Goal: Task Accomplishment & Management: Use online tool/utility

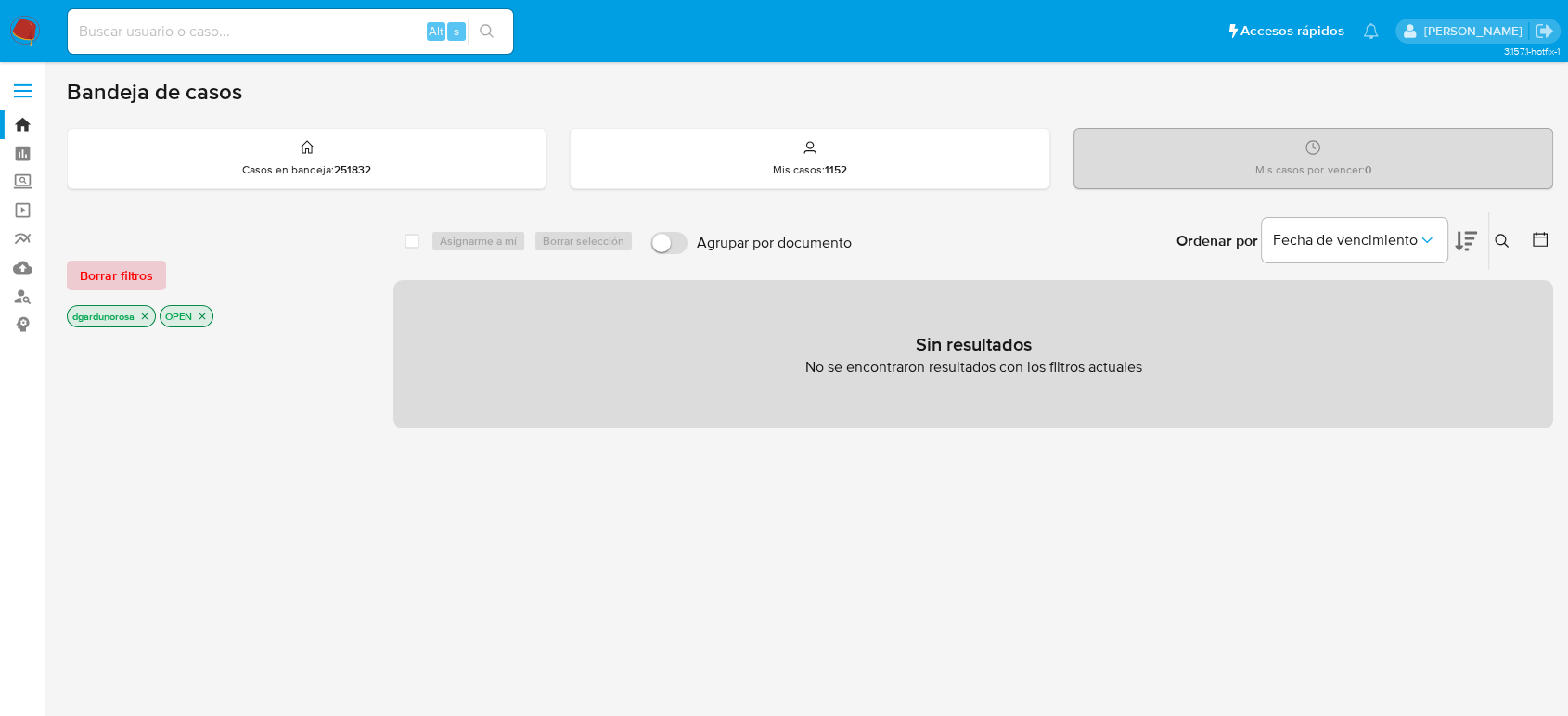
click at [124, 279] on span "Borrar filtros" at bounding box center [116, 276] width 73 height 26
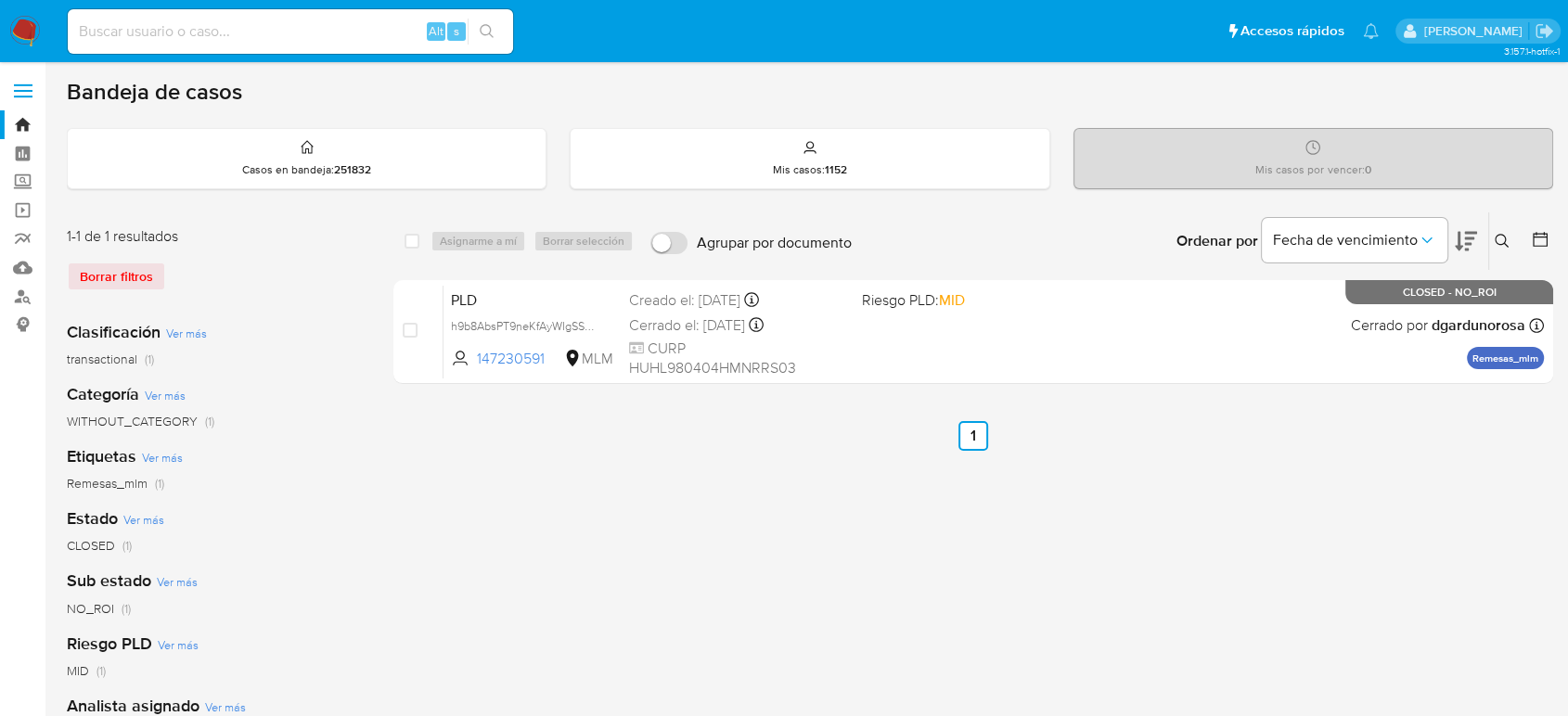
click at [1494, 243] on icon at bounding box center [1501, 241] width 15 height 15
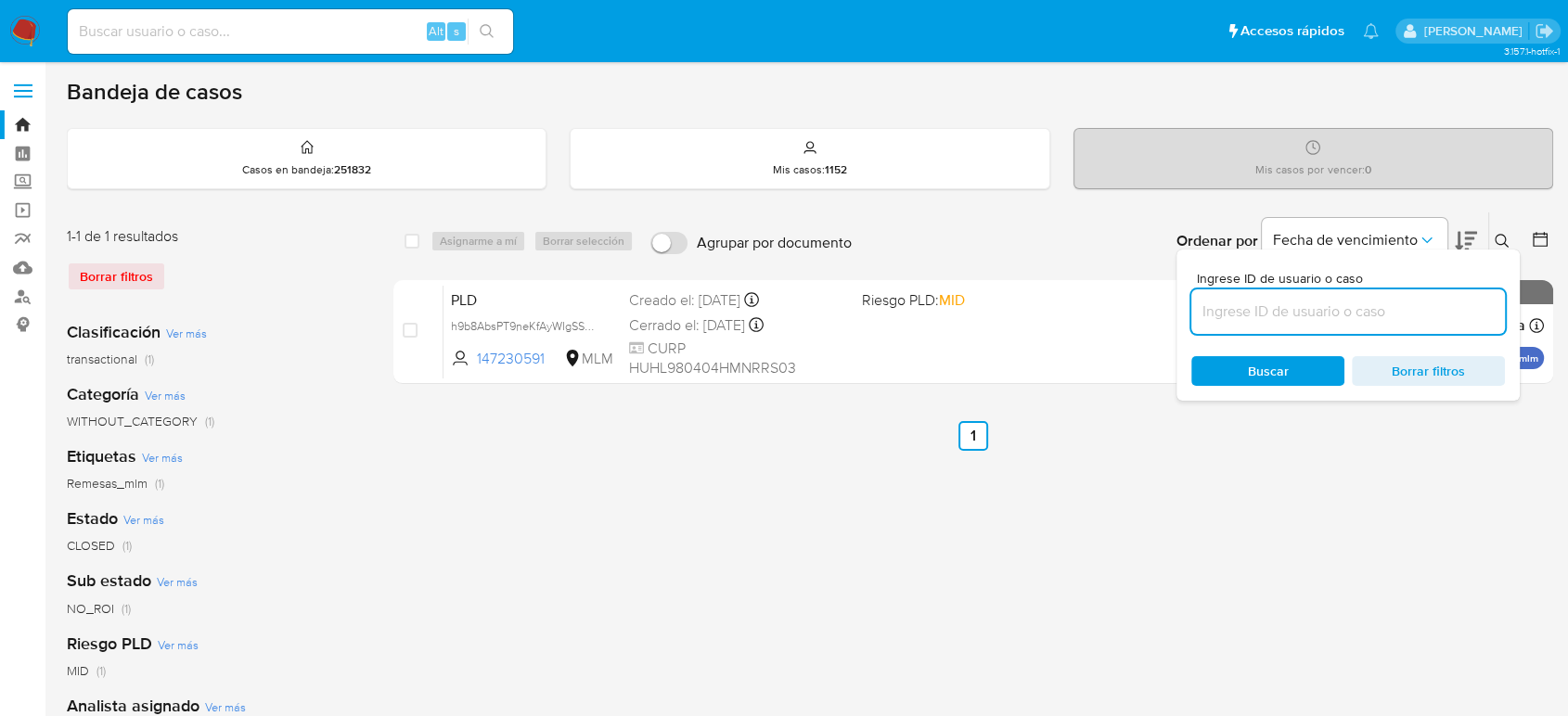
click at [1346, 311] on input at bounding box center [1348, 312] width 314 height 24
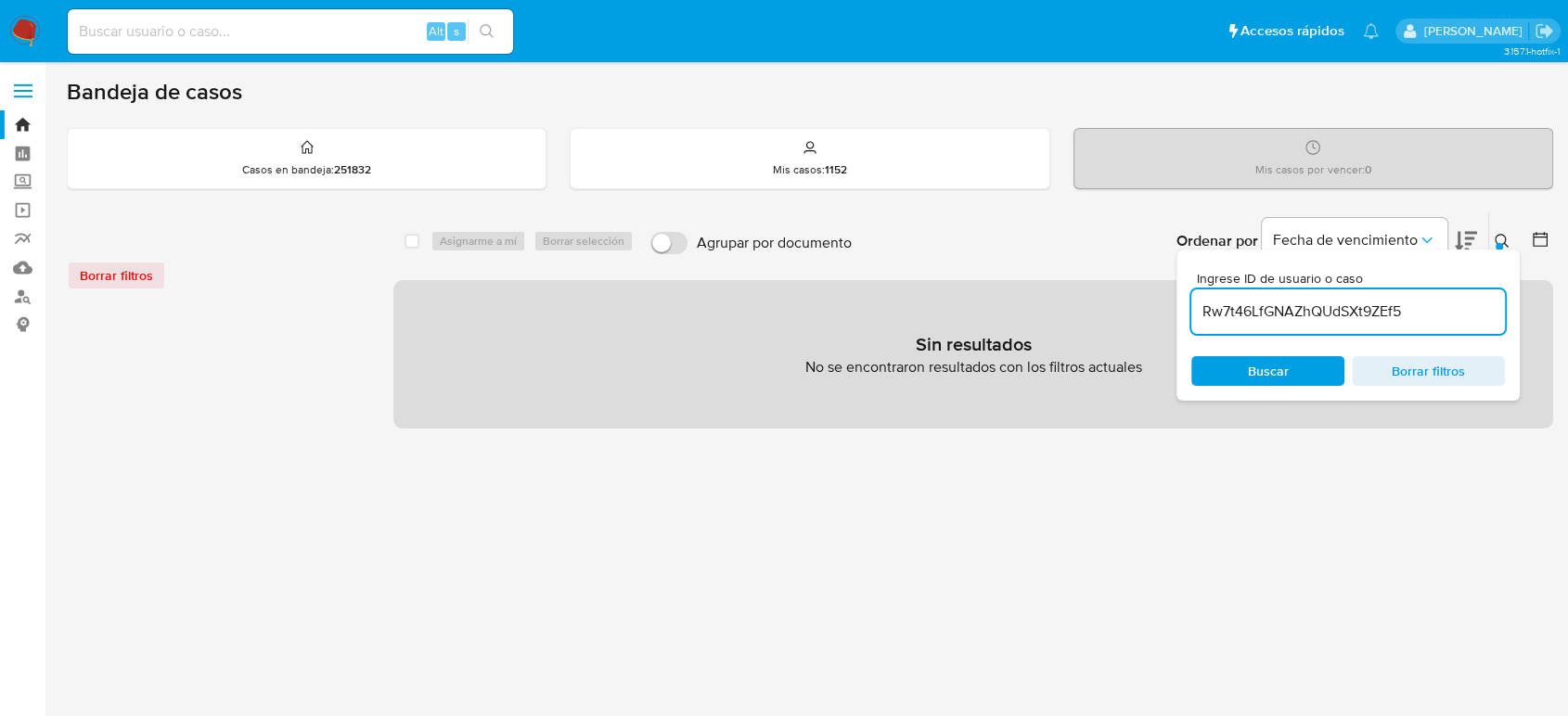
click at [1442, 313] on input "Rw7t46LfGNAZhQUdSXt9ZEf5" at bounding box center [1348, 312] width 314 height 24
type input "Rw7t46LfGNAZhQUdSXt9ZEf5"
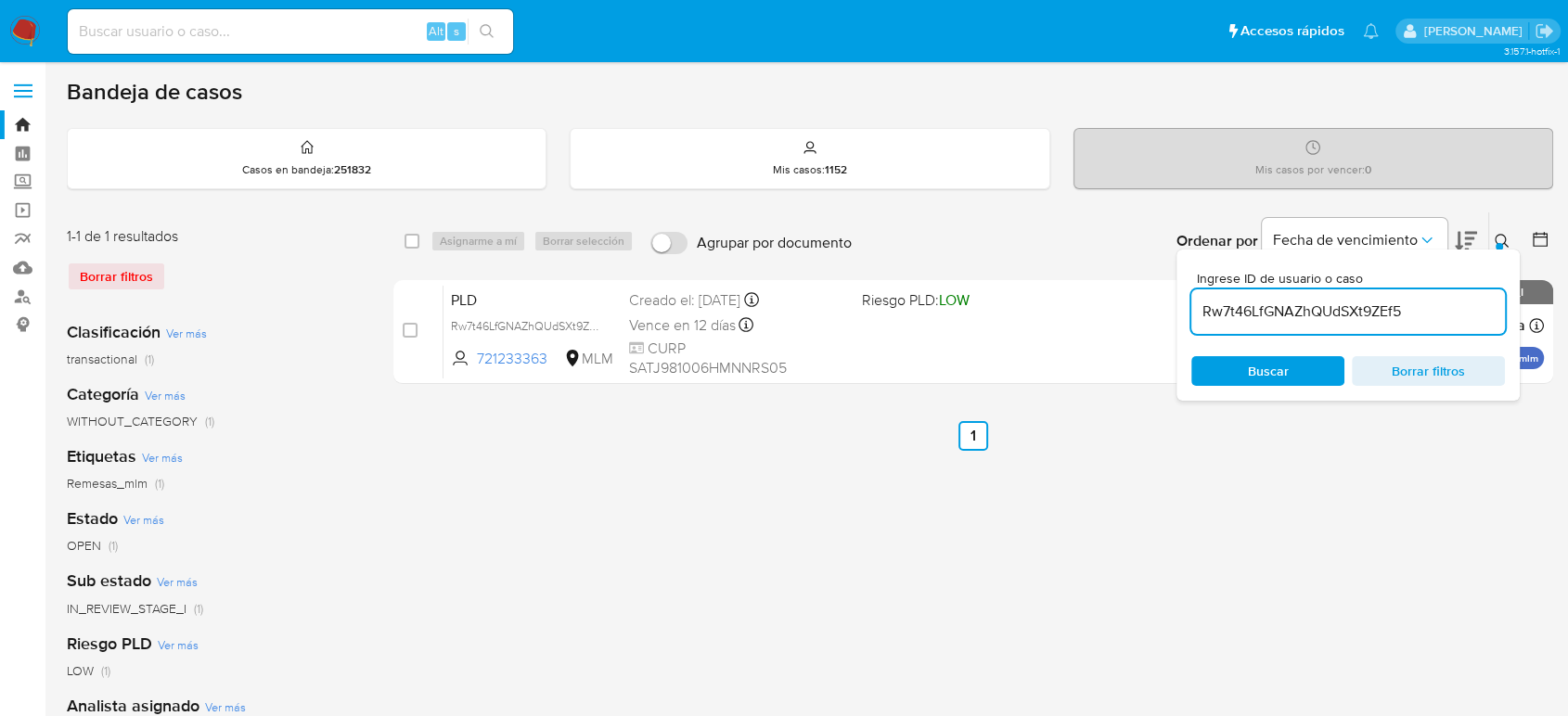
click at [1495, 227] on div "Ingrese ID de usuario o caso Rw7t46LfGNAZhQUdSXt9ZEf5 Buscar Borrar filtros" at bounding box center [1504, 242] width 32 height 58
click at [1506, 234] on icon at bounding box center [1501, 241] width 15 height 15
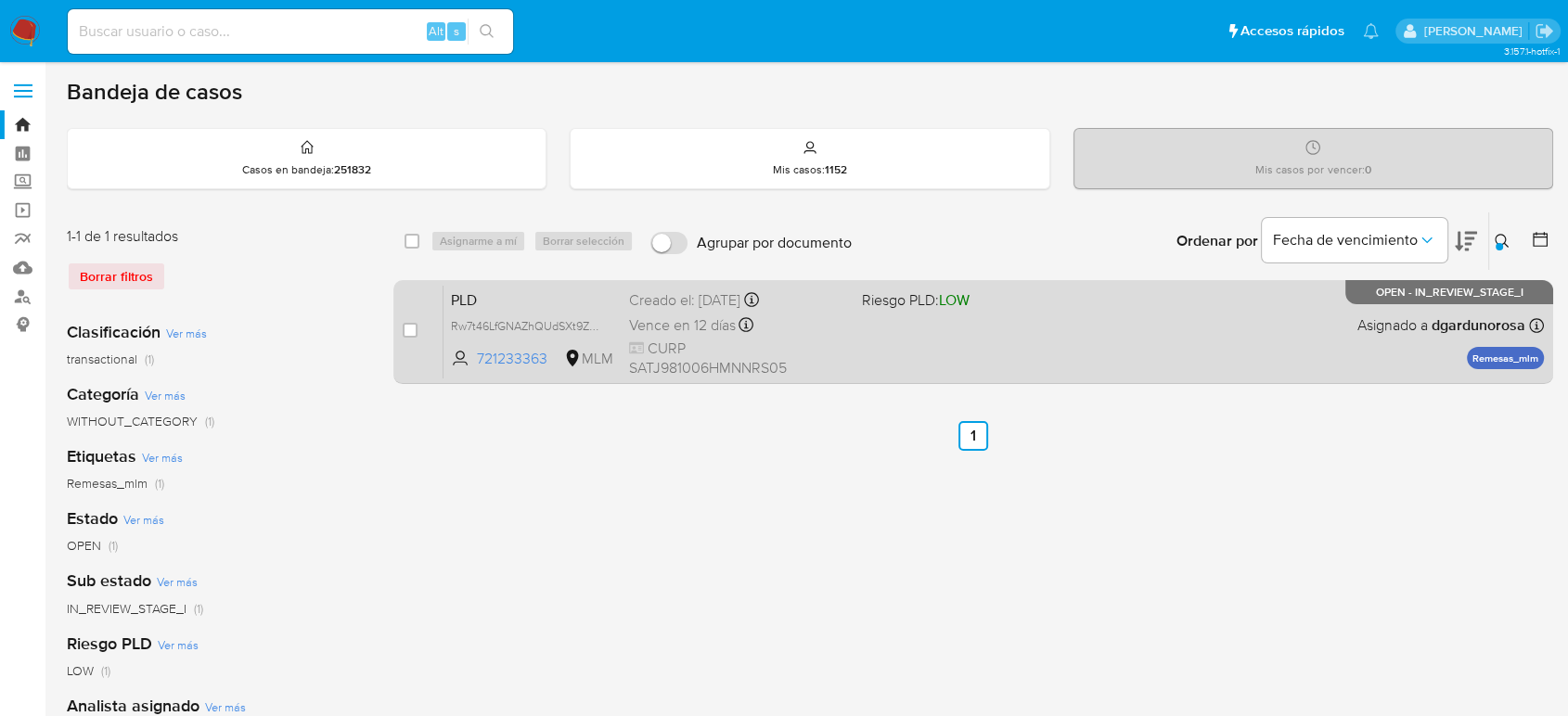
click at [995, 327] on div "PLD Rw7t46LfGNAZhQUdSXt9ZEf5 721233363 MLM Riesgo PLD: LOW Creado el: 12/07/202…" at bounding box center [994, 332] width 1101 height 94
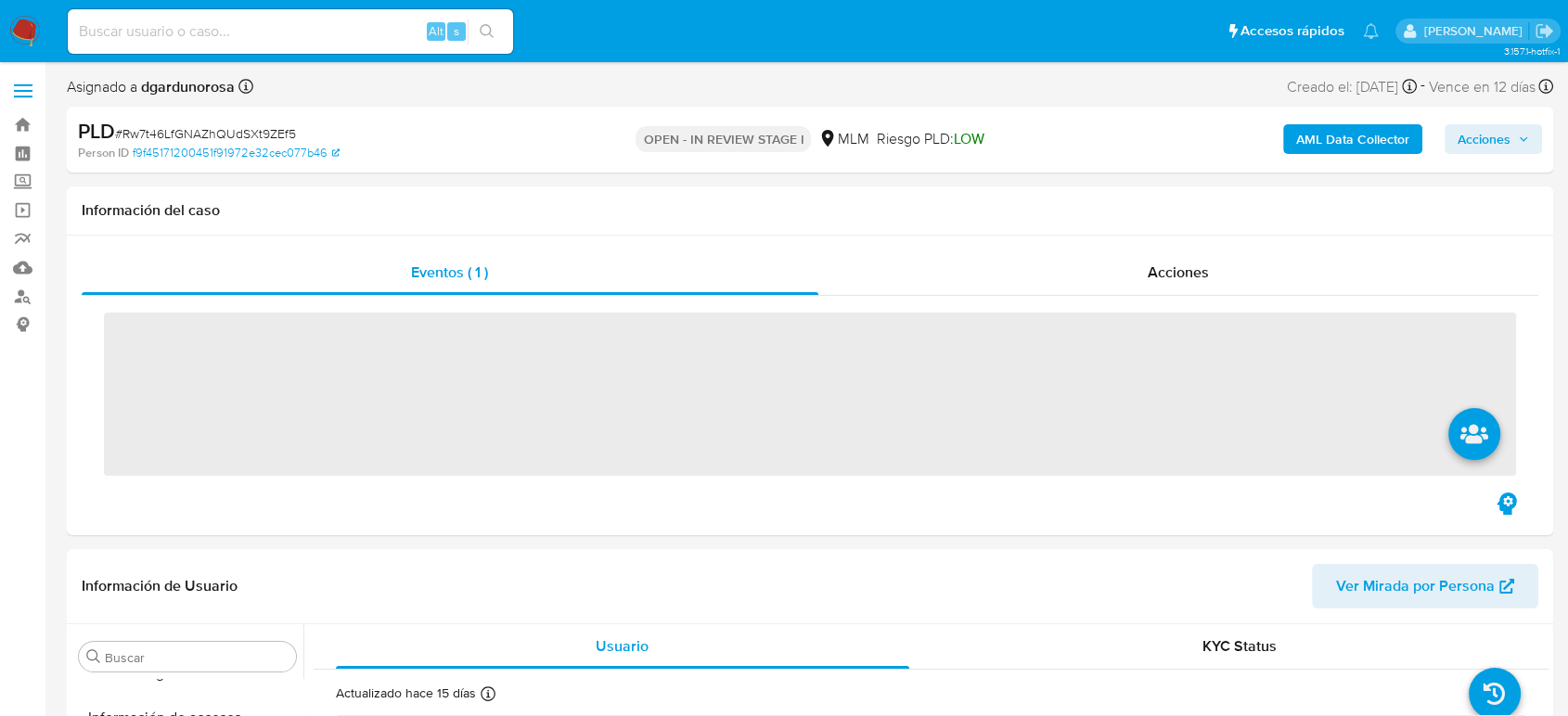
scroll to position [784, 0]
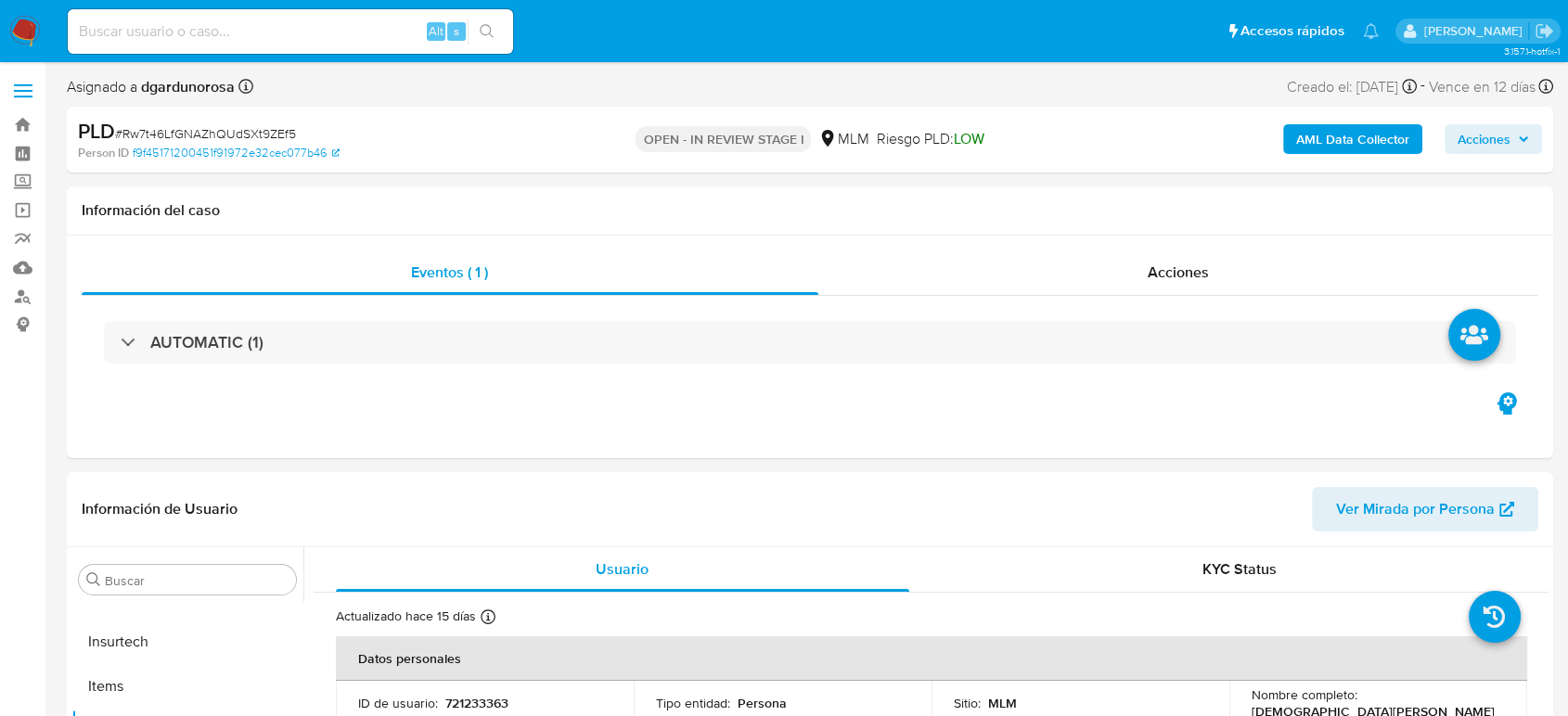
select select "10"
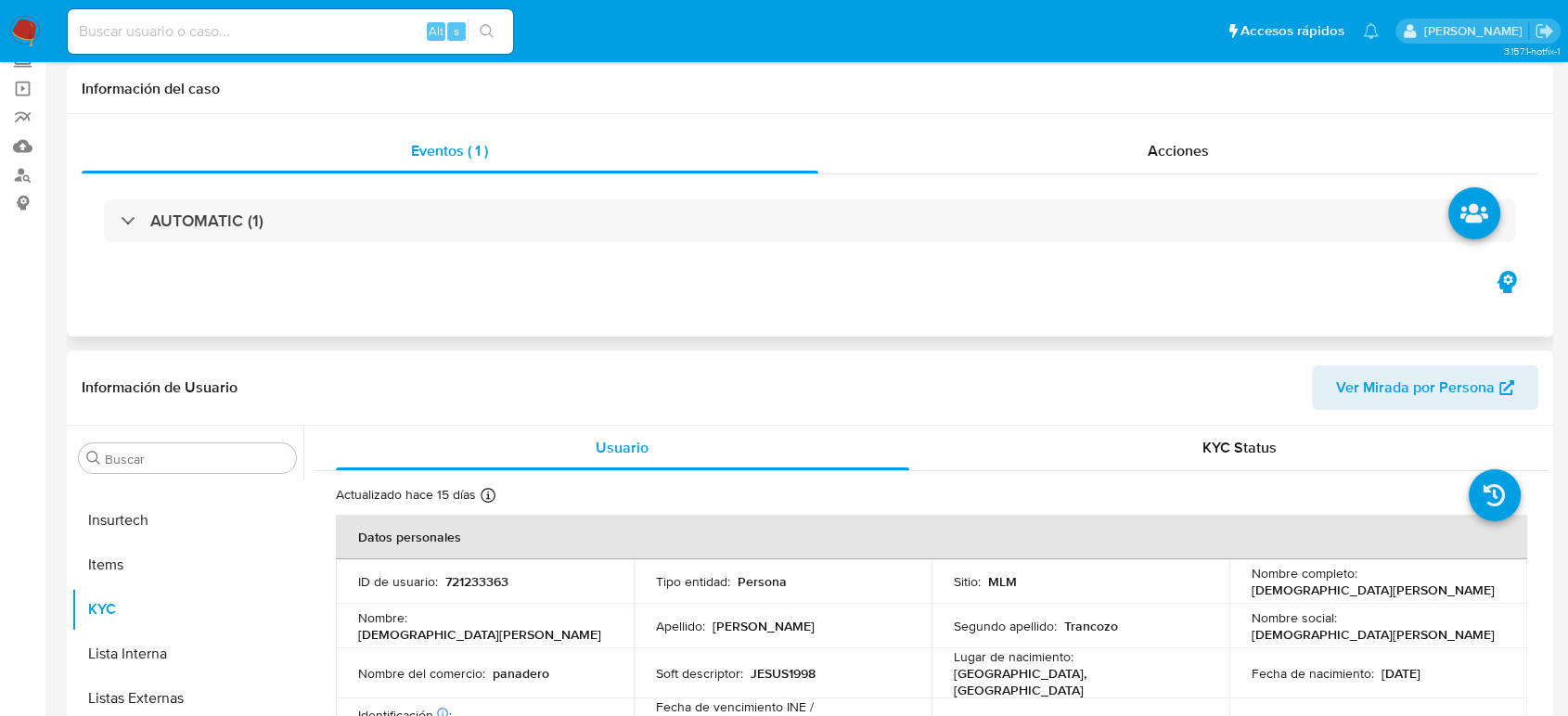
scroll to position [206, 0]
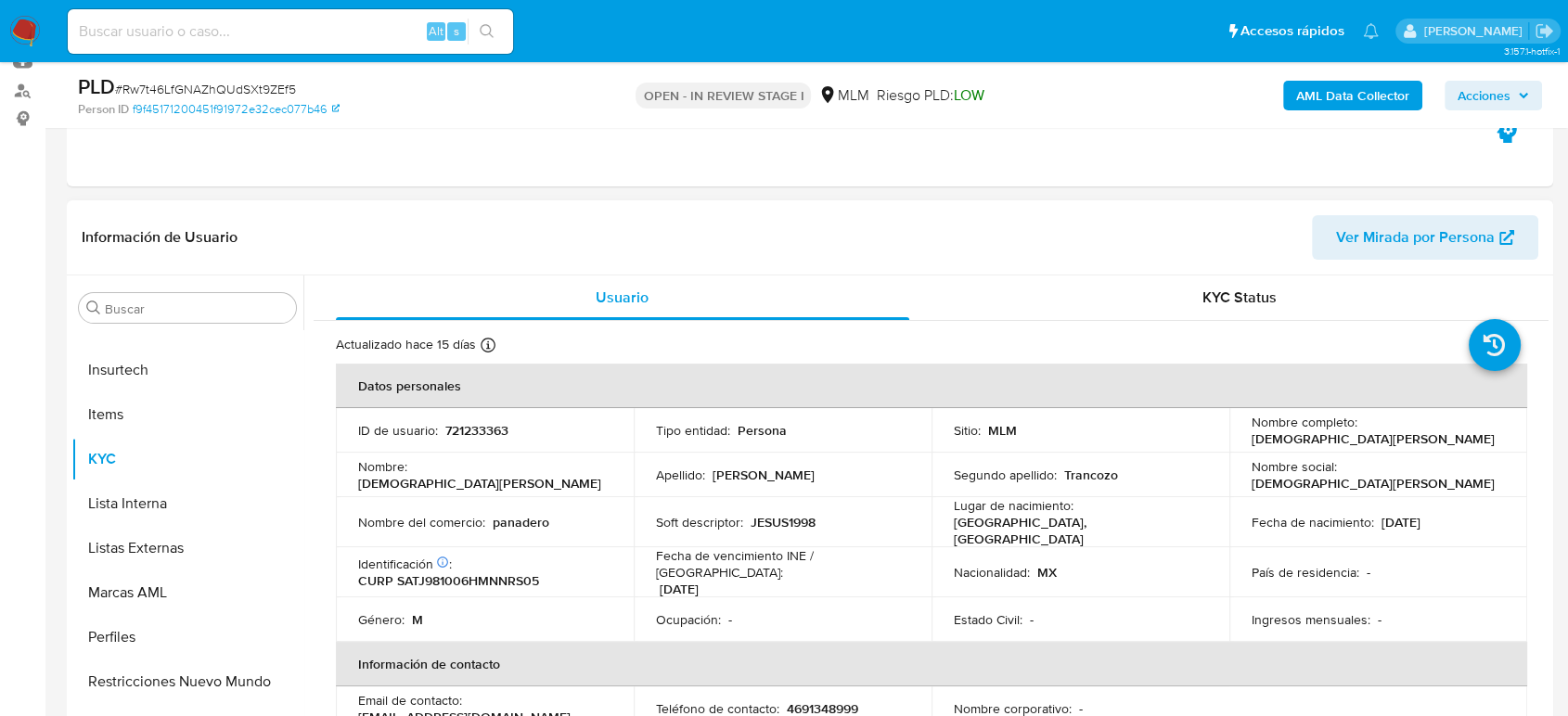
click at [483, 428] on p "721233363" at bounding box center [476, 430] width 63 height 17
copy p "721233363"
click at [914, 576] on td "Fecha de vencimiento INE / Pasaporte : 31/12/2031" at bounding box center [782, 572] width 298 height 50
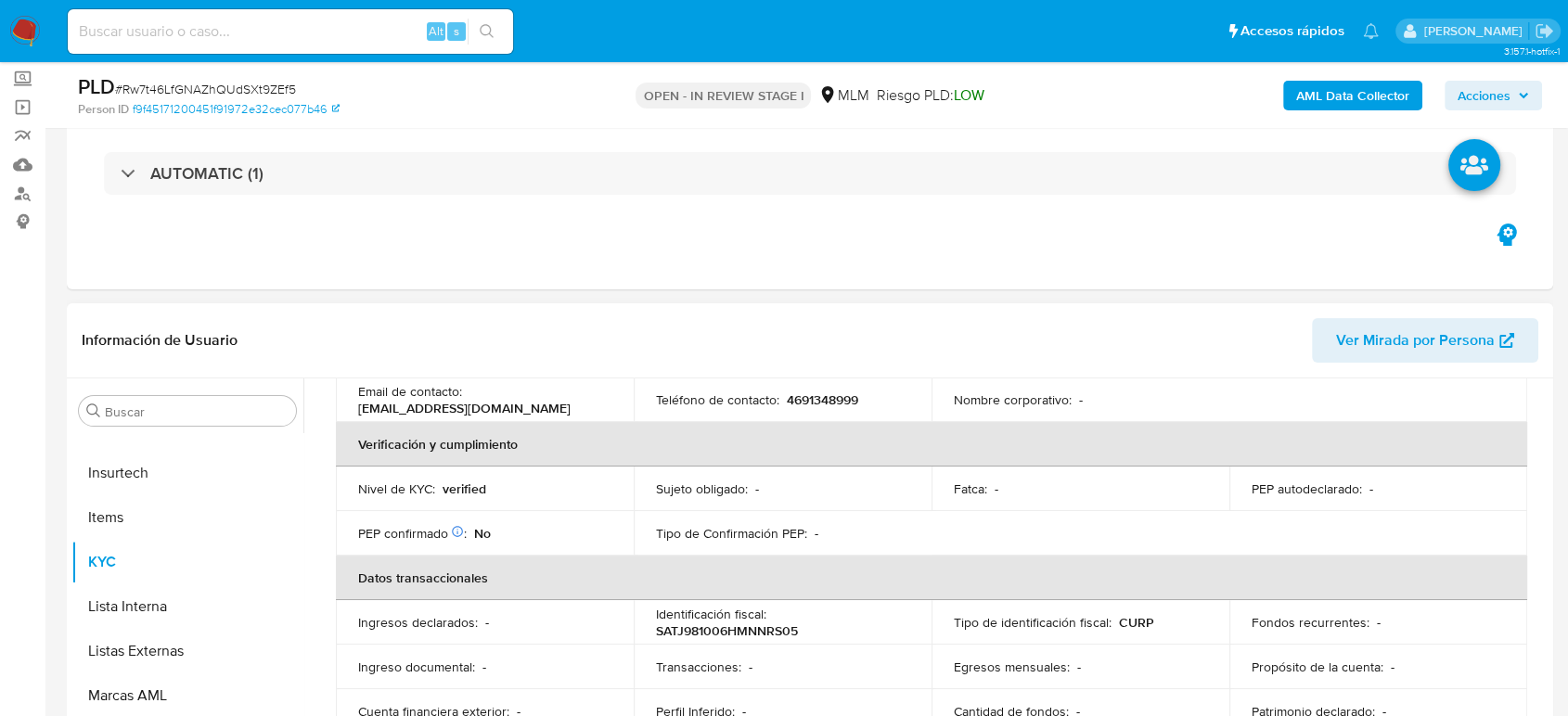
scroll to position [425, 0]
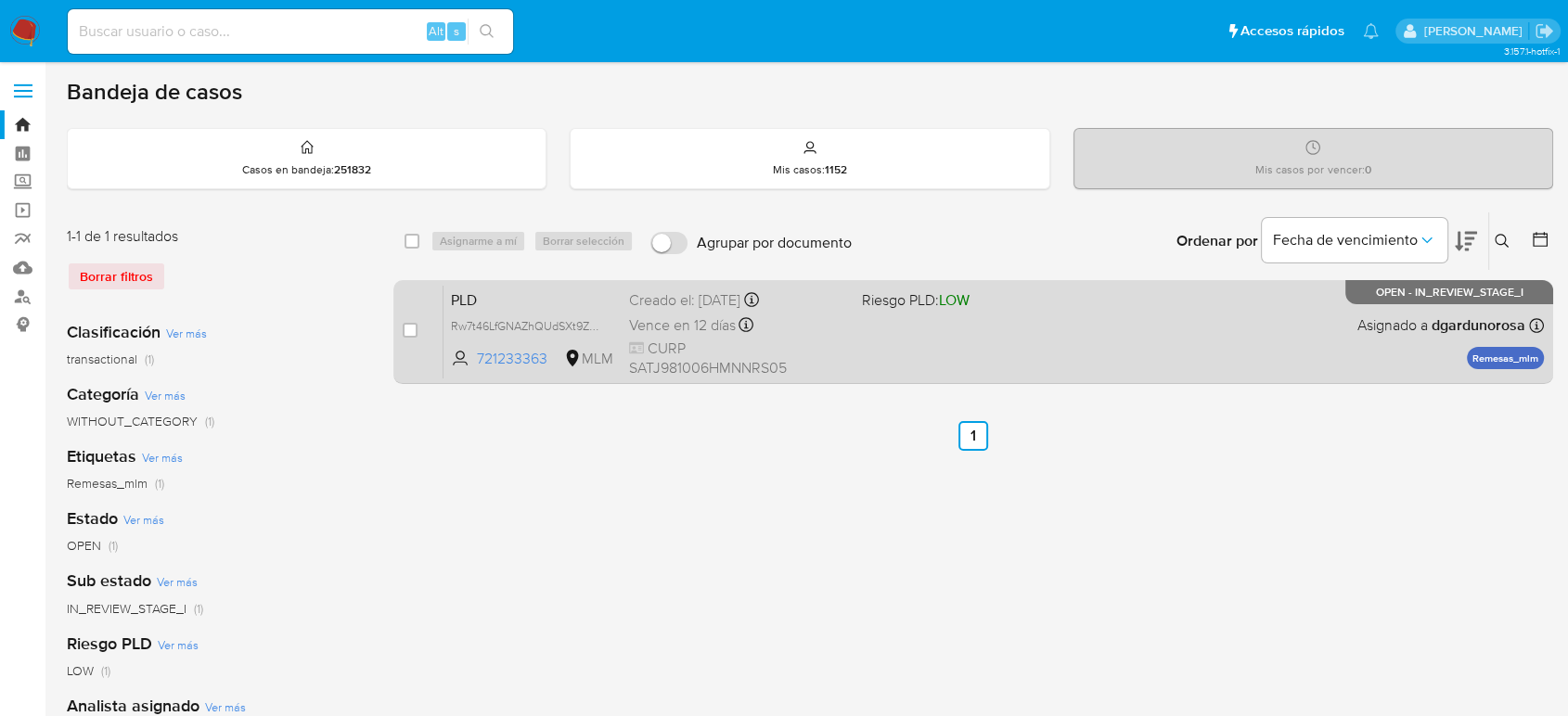
click at [1018, 374] on div "PLD Rw7t46LfGNAZhQUdSXt9ZEf5 721233363 MLM Riesgo PLD: LOW Creado el: [DATE] Cr…" at bounding box center [994, 332] width 1101 height 94
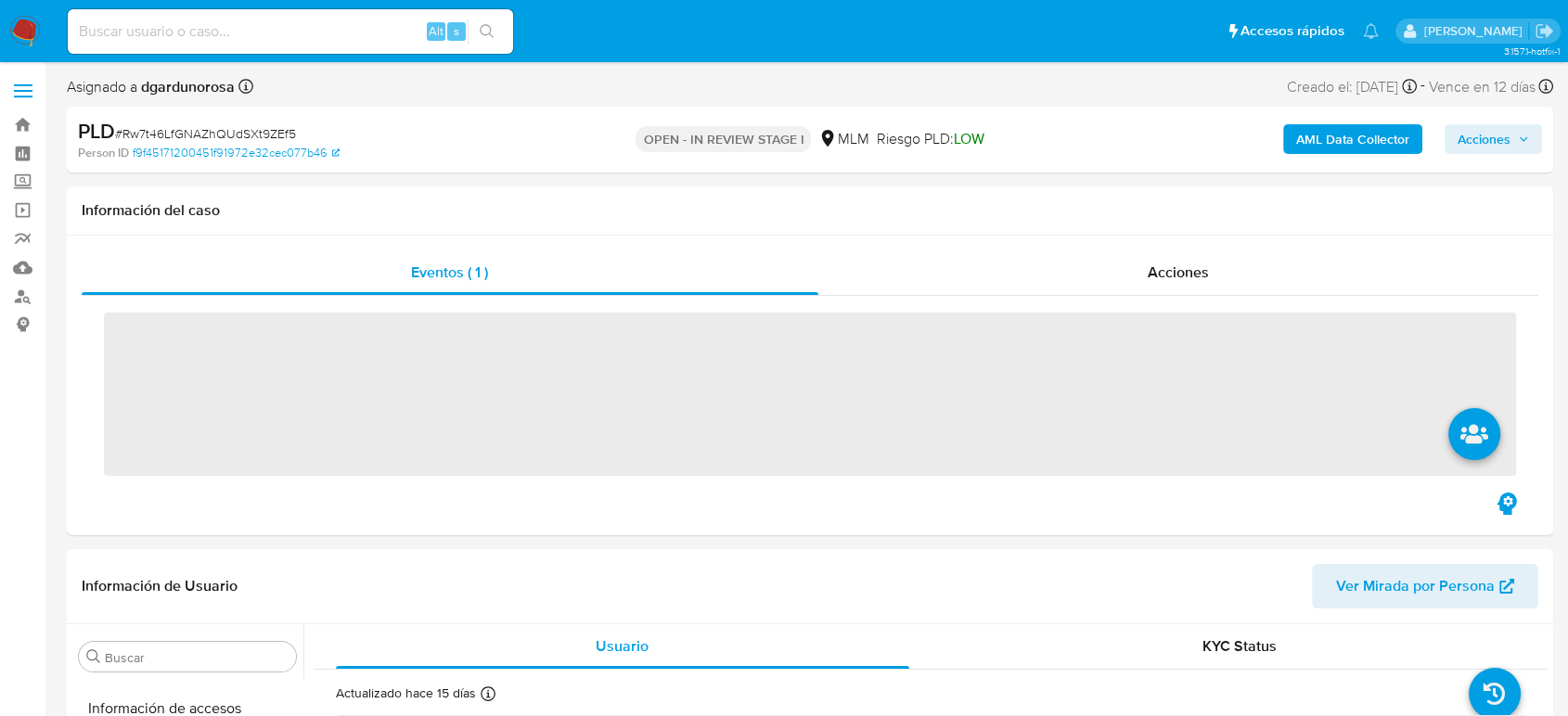
scroll to position [784, 0]
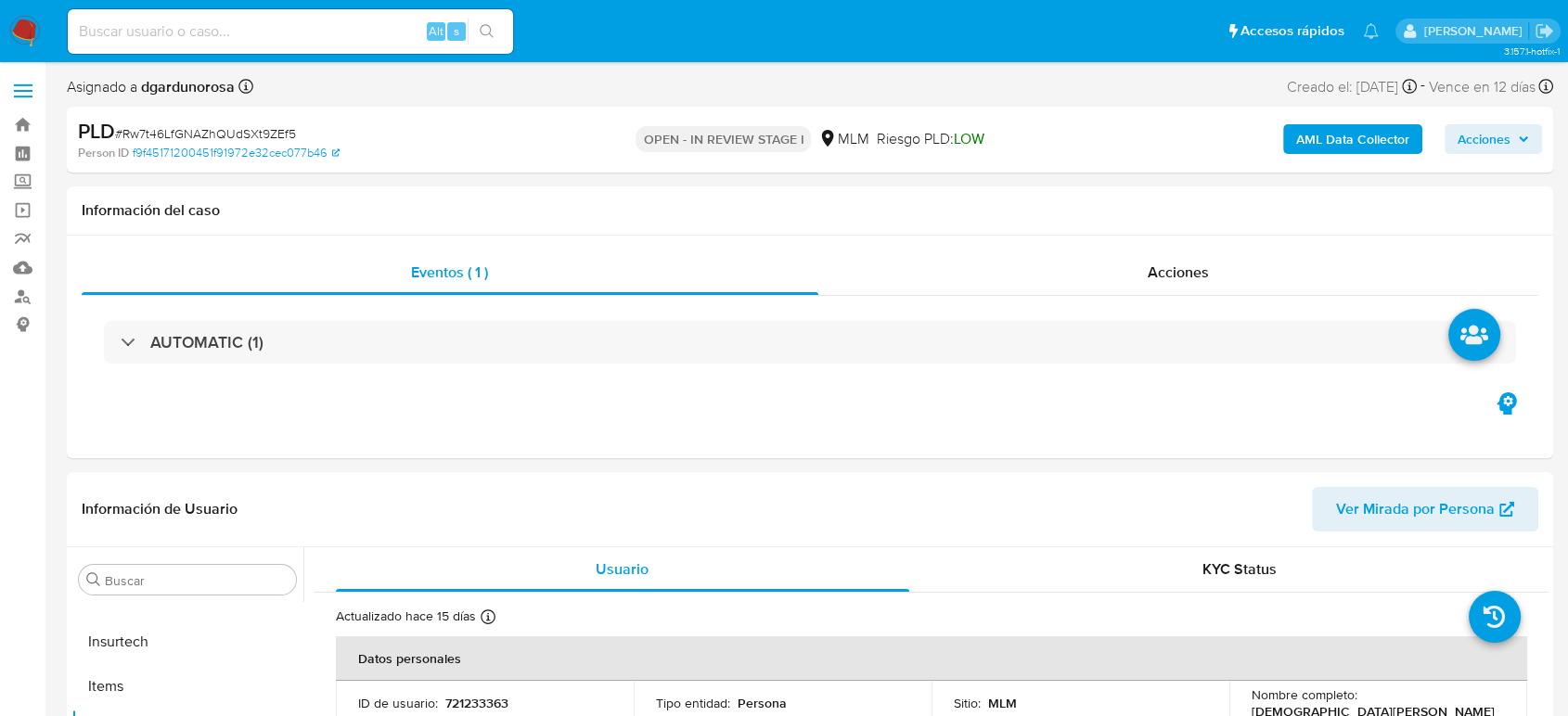
select select "10"
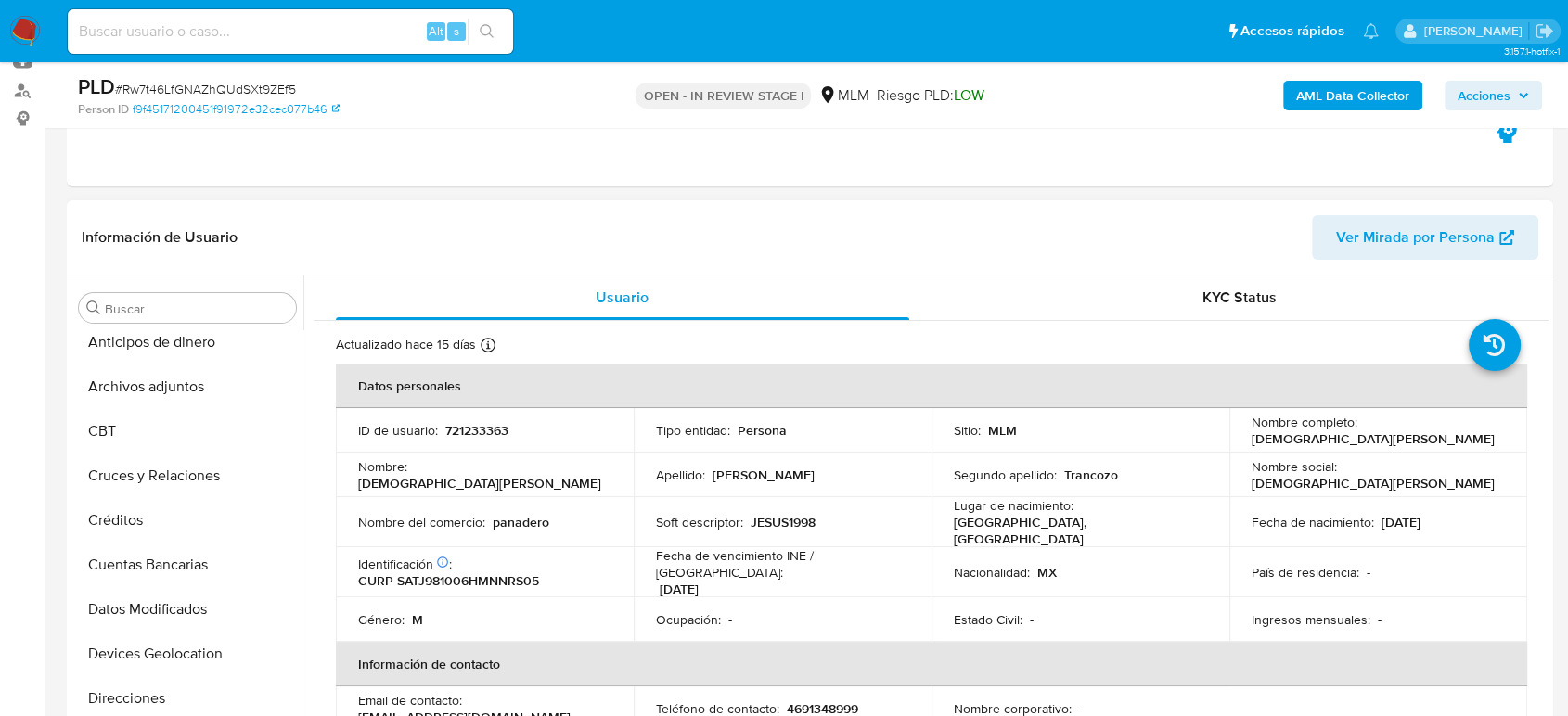
scroll to position [0, 0]
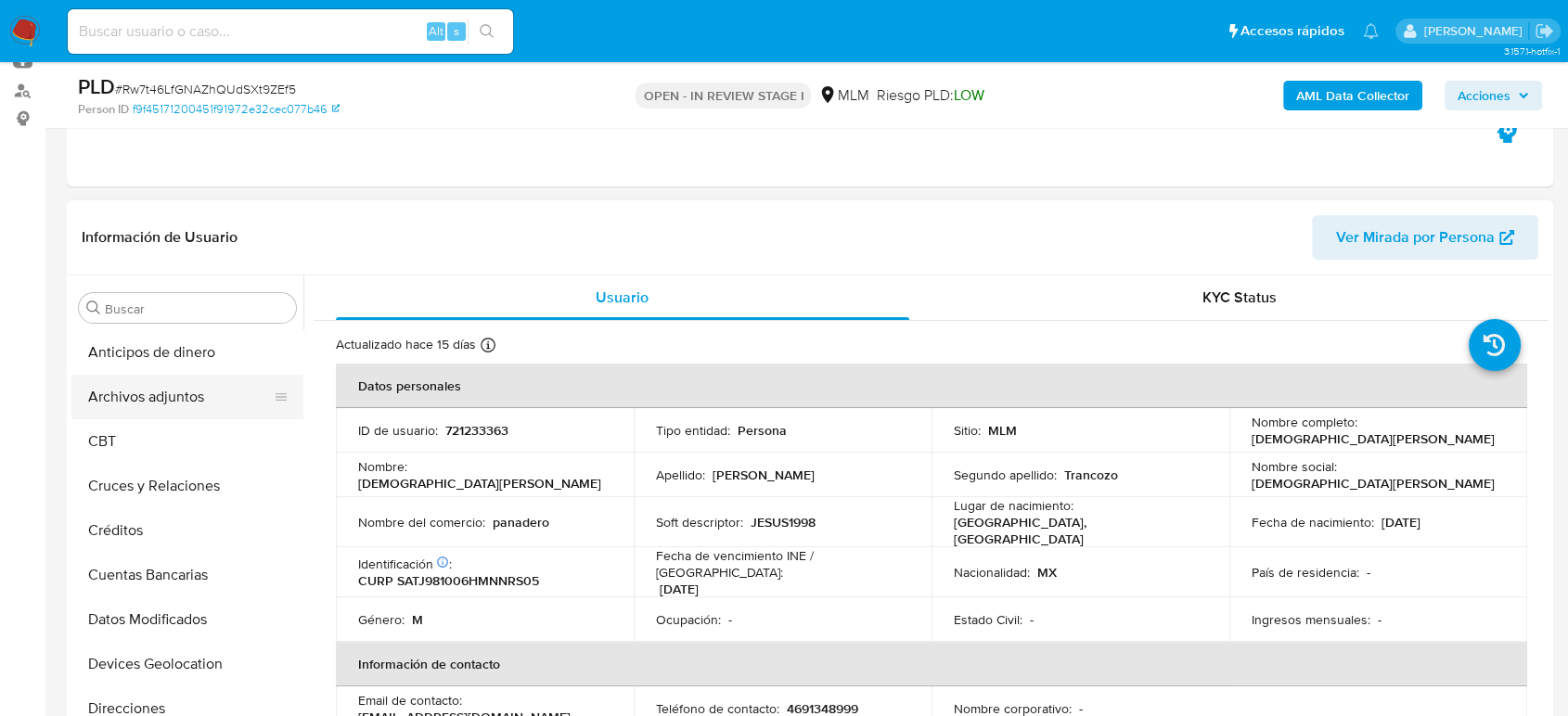
click at [171, 404] on button "Archivos adjuntos" at bounding box center [180, 396] width 217 height 45
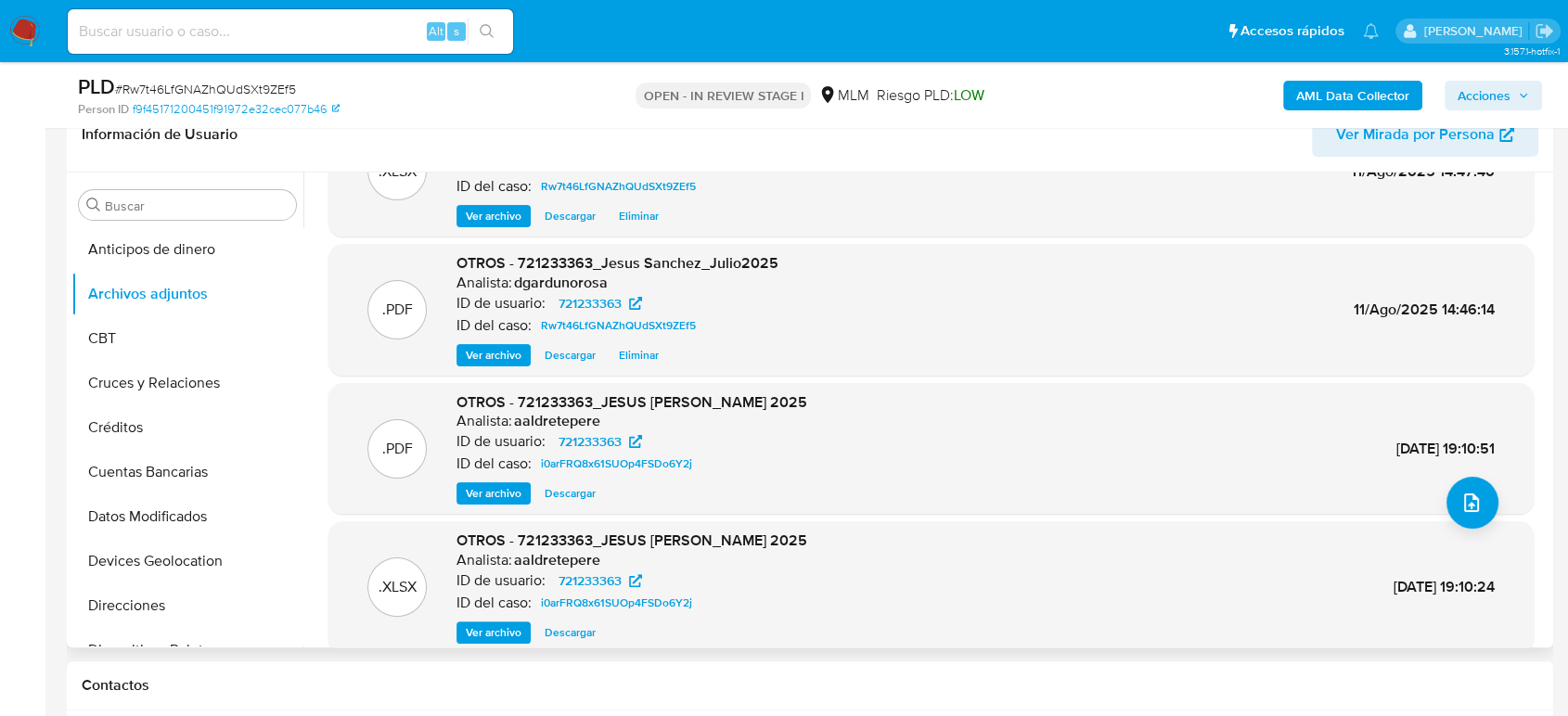
scroll to position [156, 0]
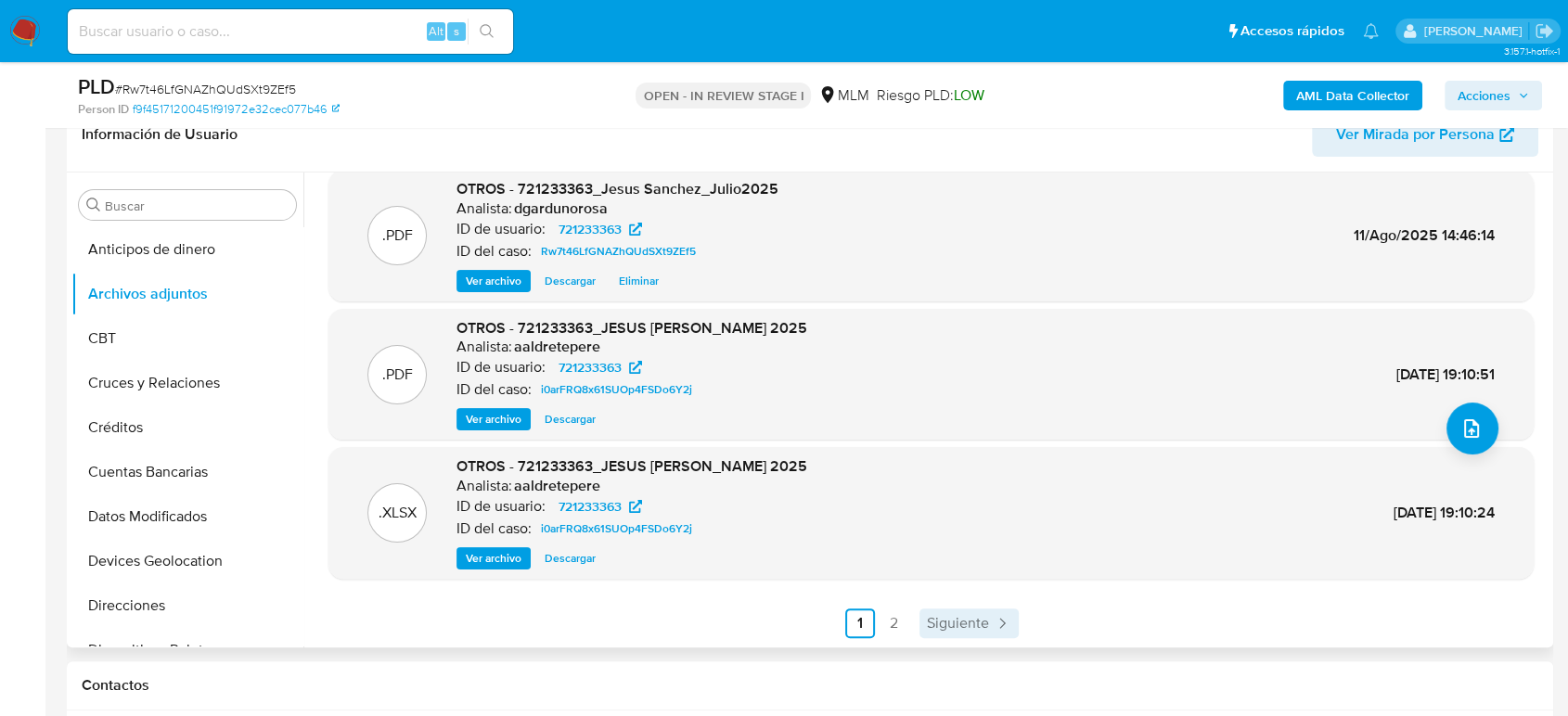
click at [959, 628] on span "Siguiente" at bounding box center [958, 623] width 62 height 15
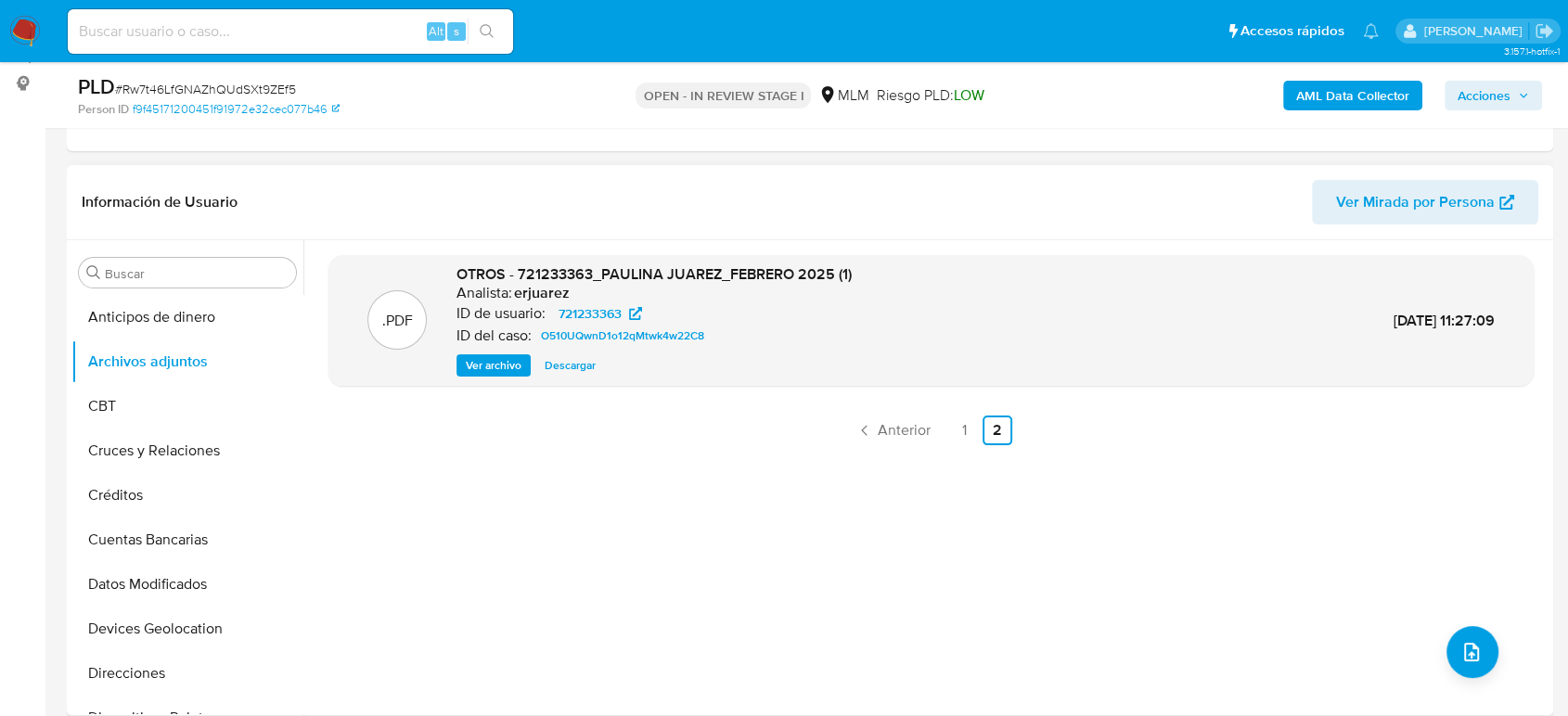
scroll to position [206, 0]
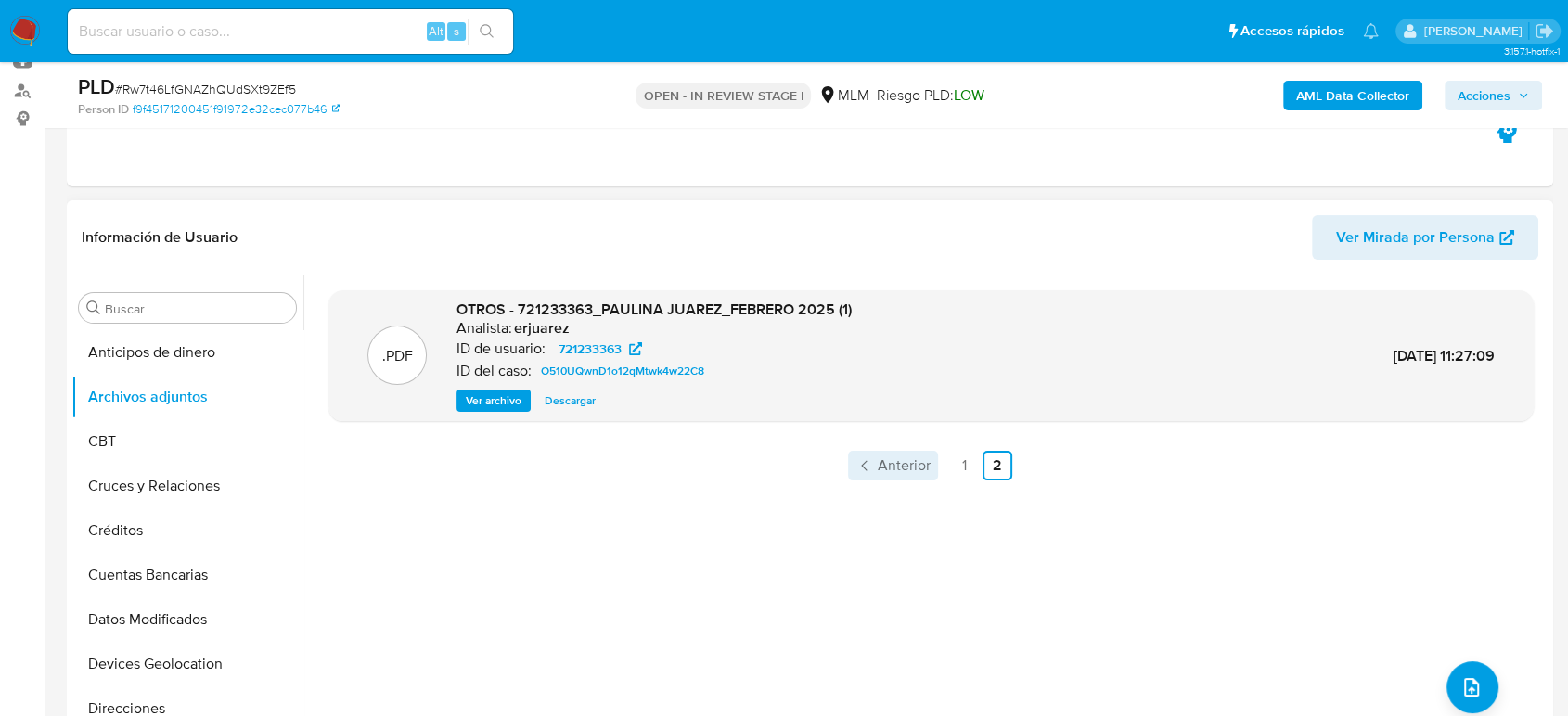
click at [902, 463] on span "Anterior" at bounding box center [904, 465] width 53 height 15
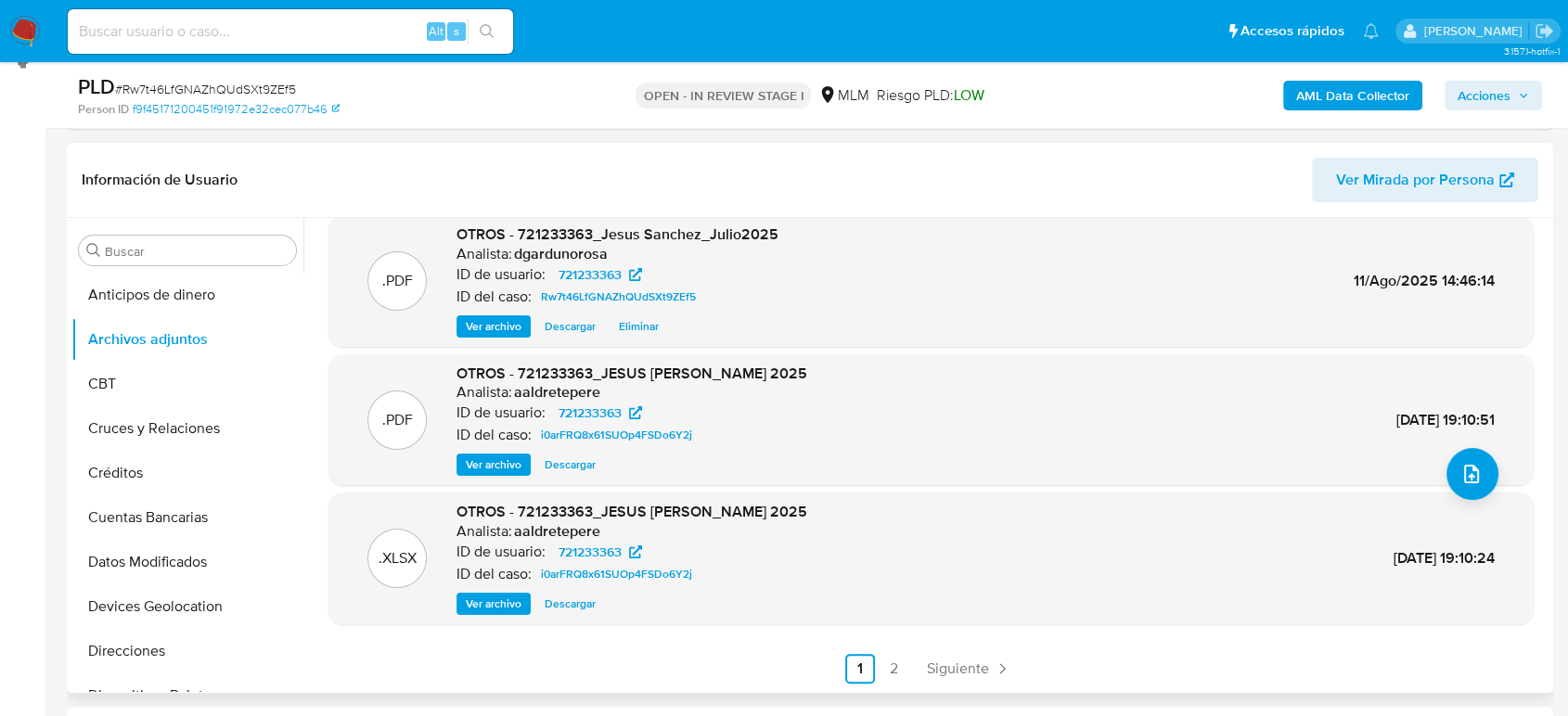
scroll to position [309, 0]
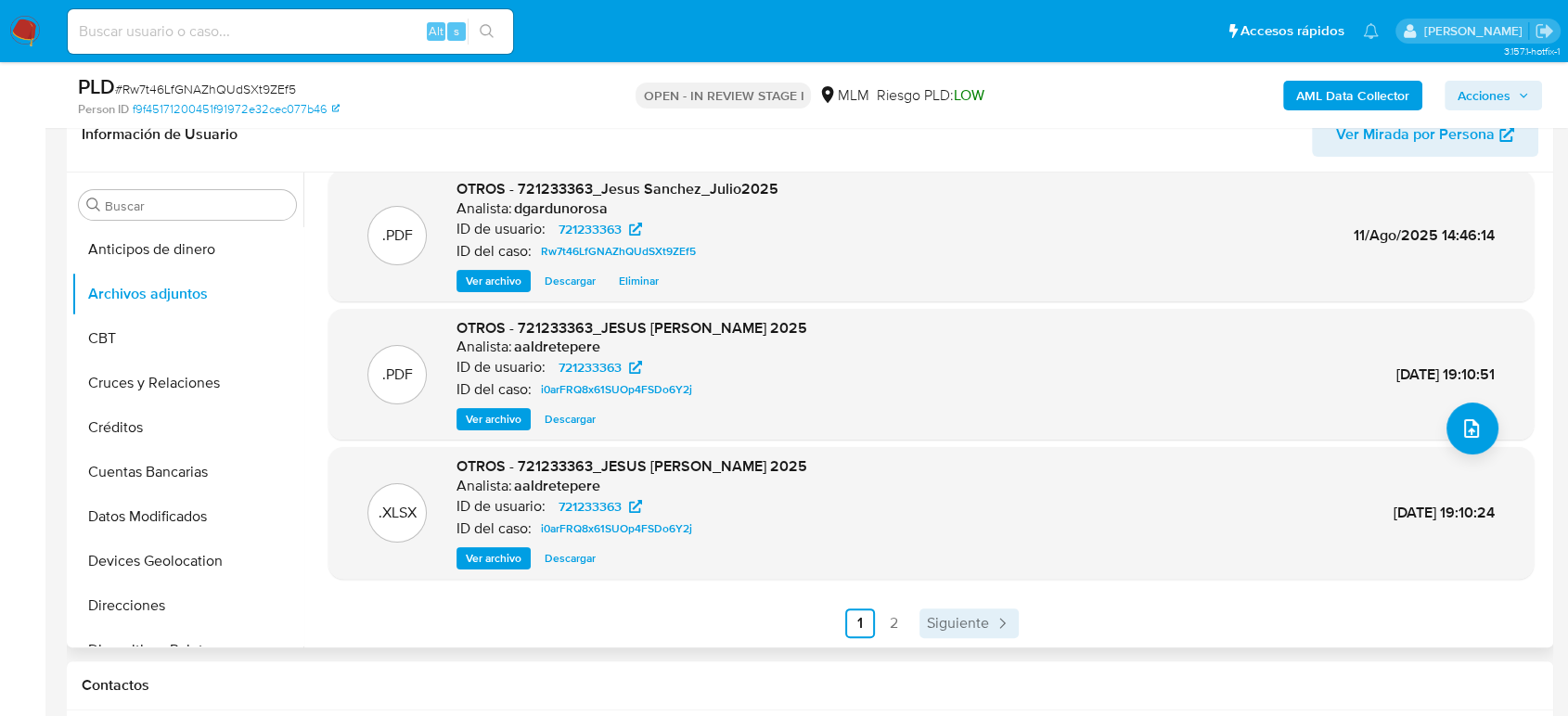
click at [967, 616] on span "Siguiente" at bounding box center [958, 623] width 62 height 15
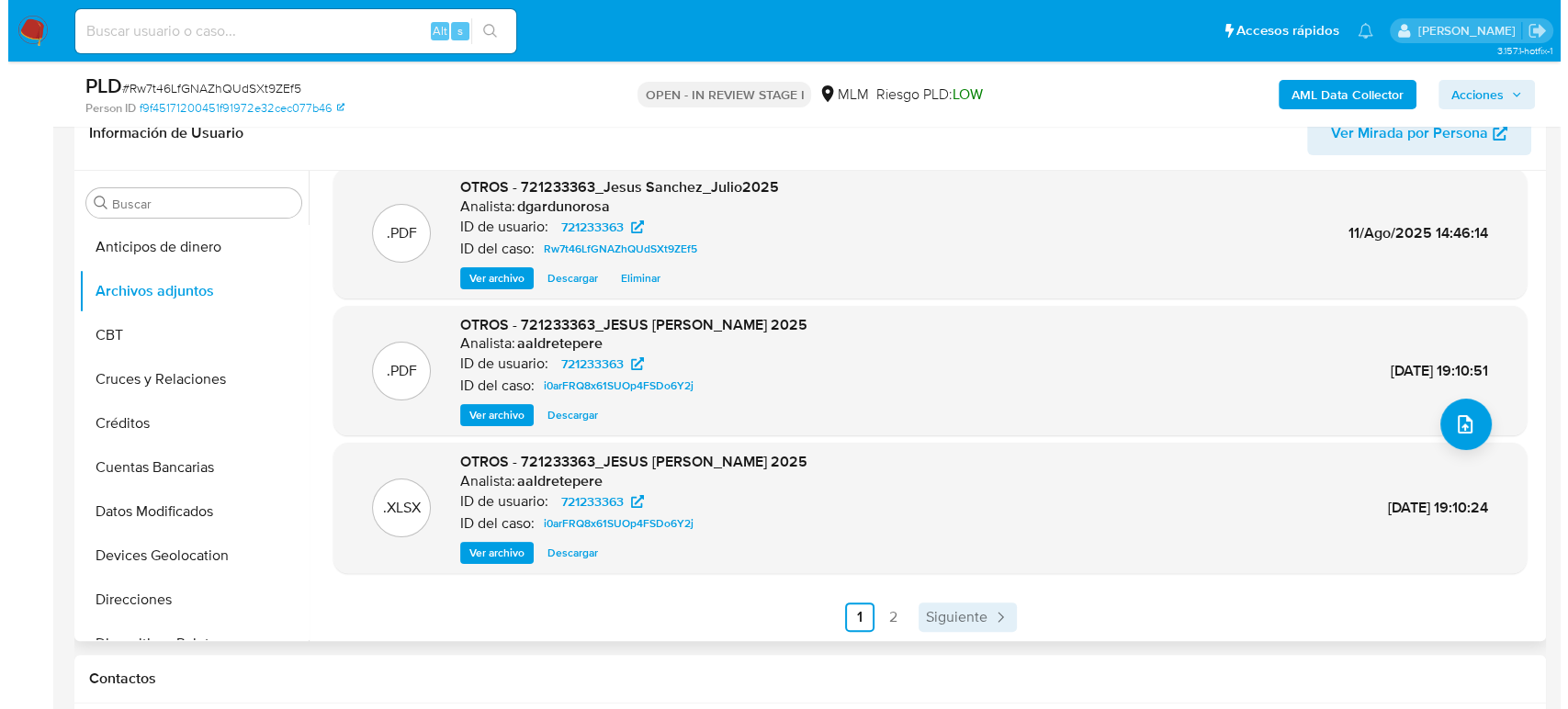
scroll to position [0, 0]
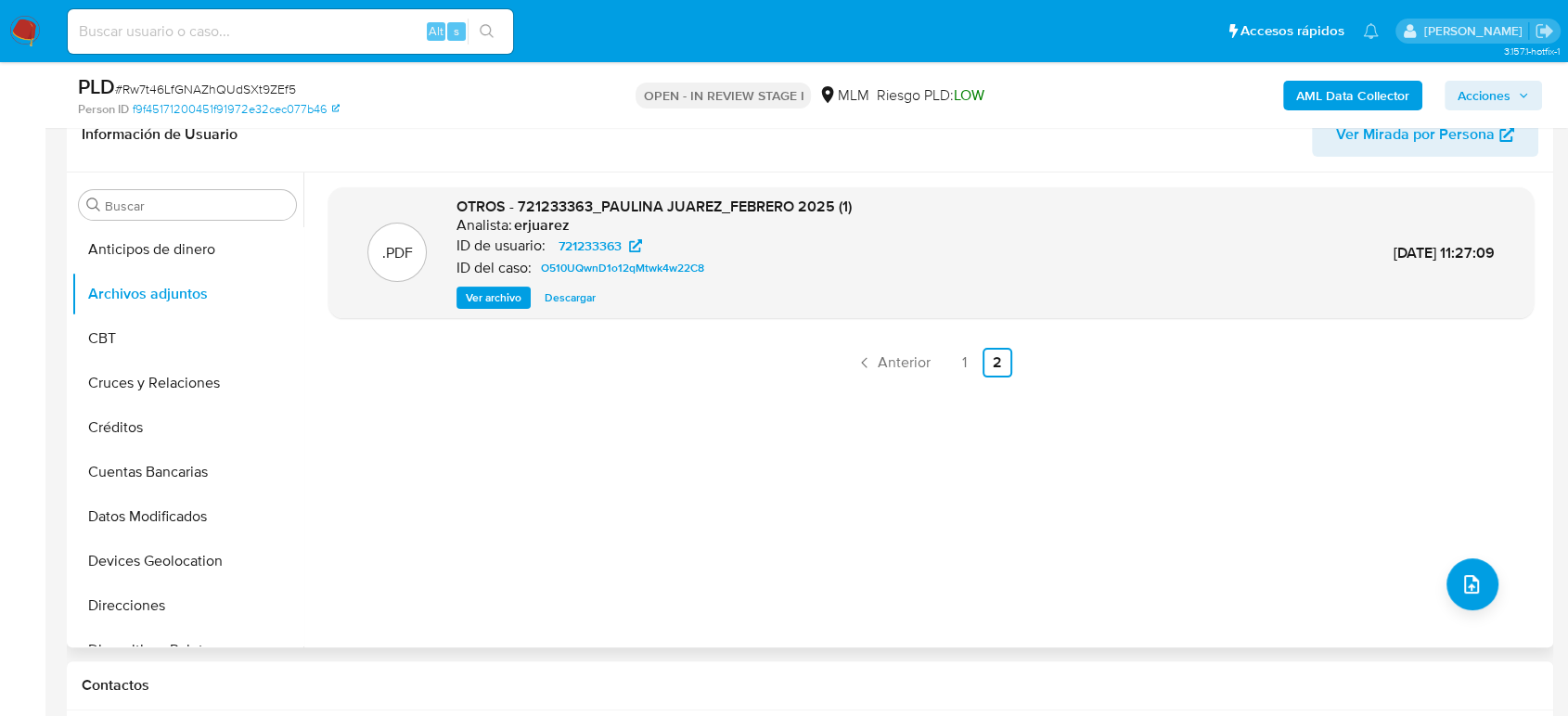
click at [488, 300] on span "Ver archivo" at bounding box center [493, 298] width 56 height 19
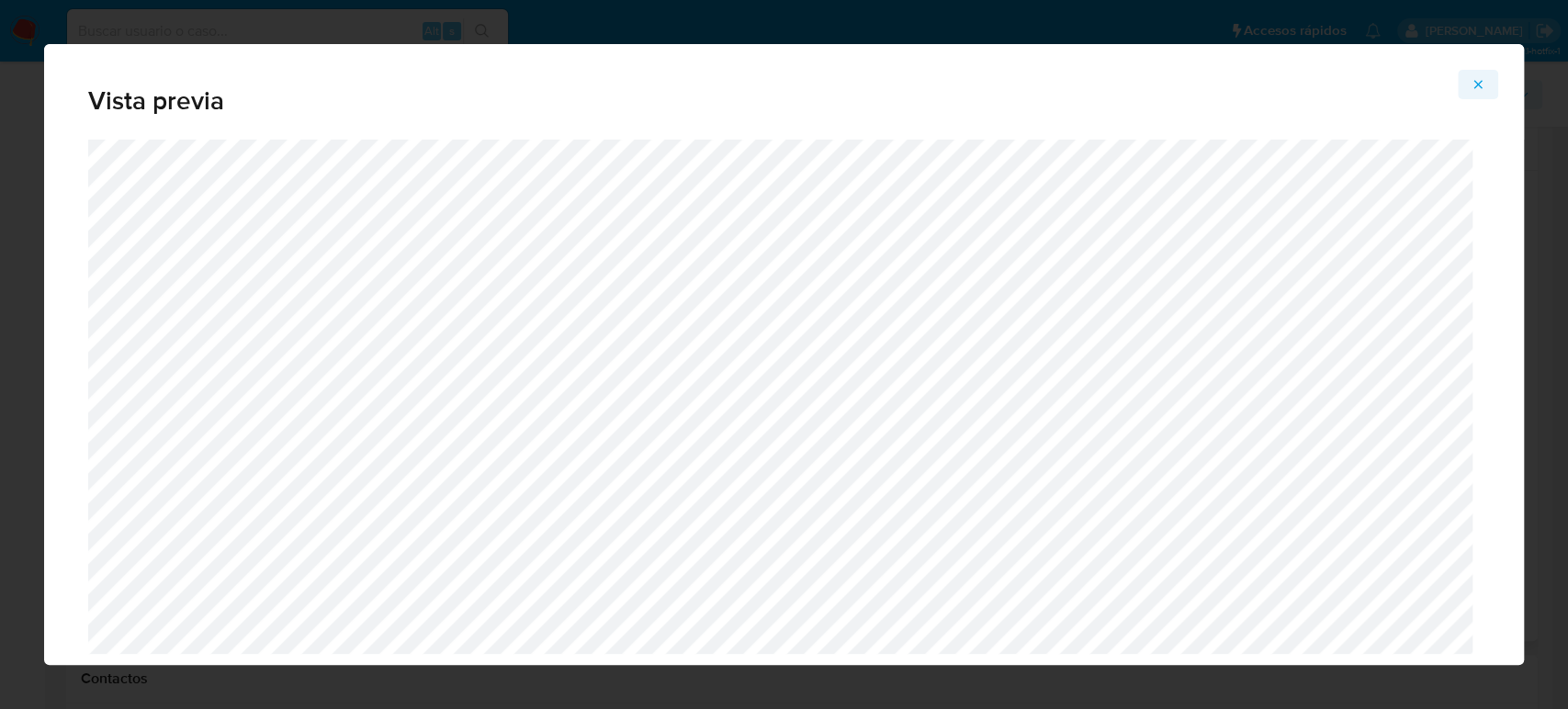
click at [1479, 77] on icon "Attachment preview" at bounding box center [1477, 84] width 15 height 15
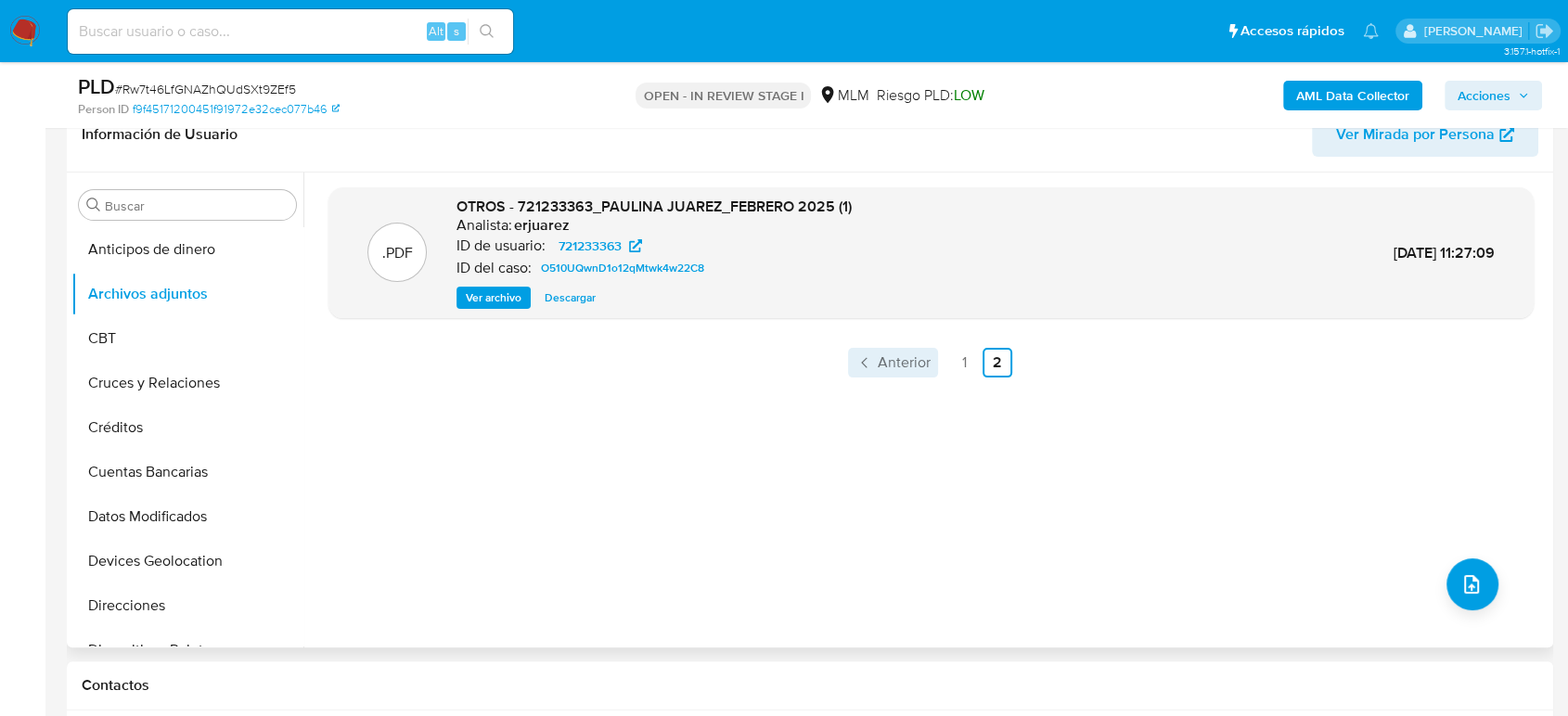
click at [903, 365] on span "Anterior" at bounding box center [904, 362] width 53 height 15
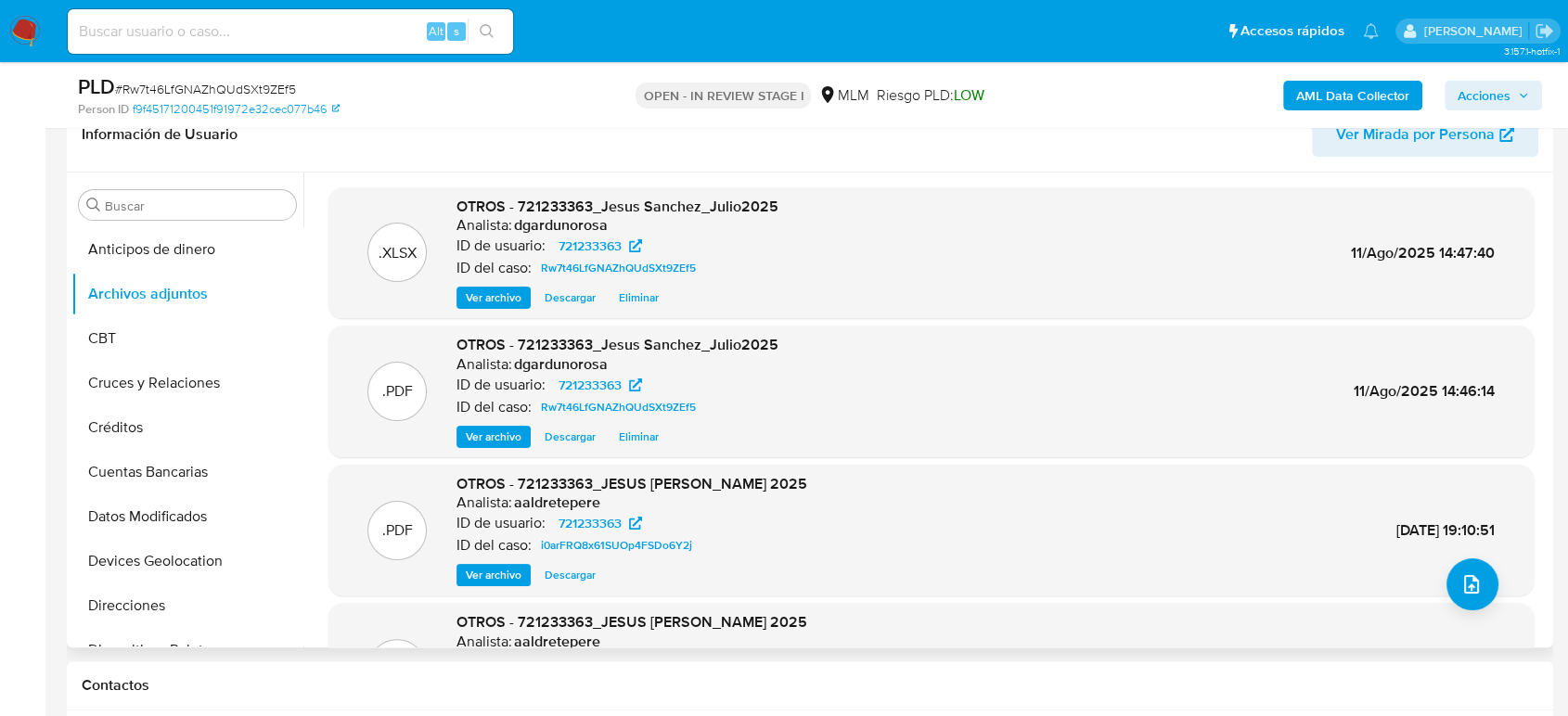
click at [632, 439] on span "Eliminar" at bounding box center [639, 436] width 40 height 19
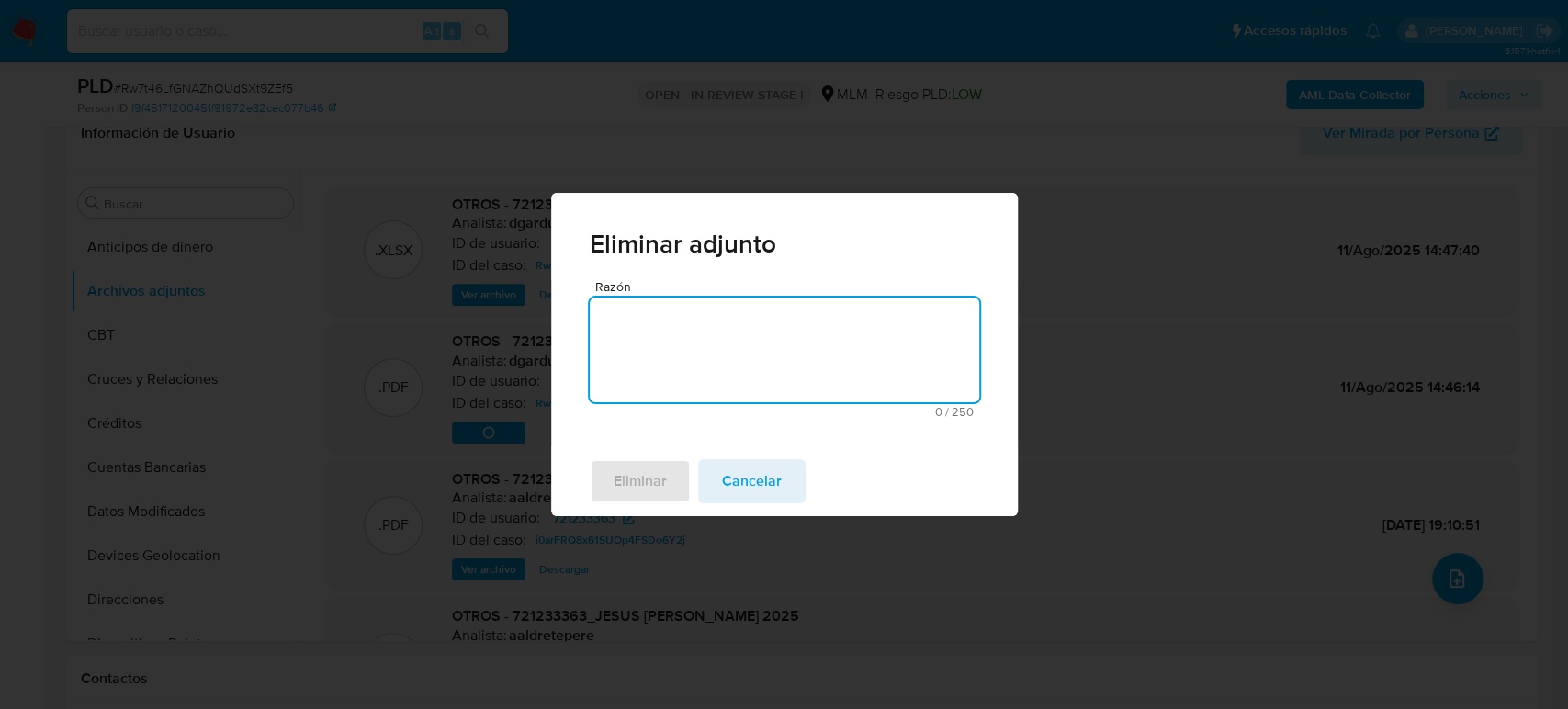
click at [704, 363] on textarea "Razón" at bounding box center [784, 350] width 390 height 105
click at [697, 319] on textarea "Actualización nde archivo" at bounding box center [784, 350] width 390 height 105
type textarea "Actualización de archivo"
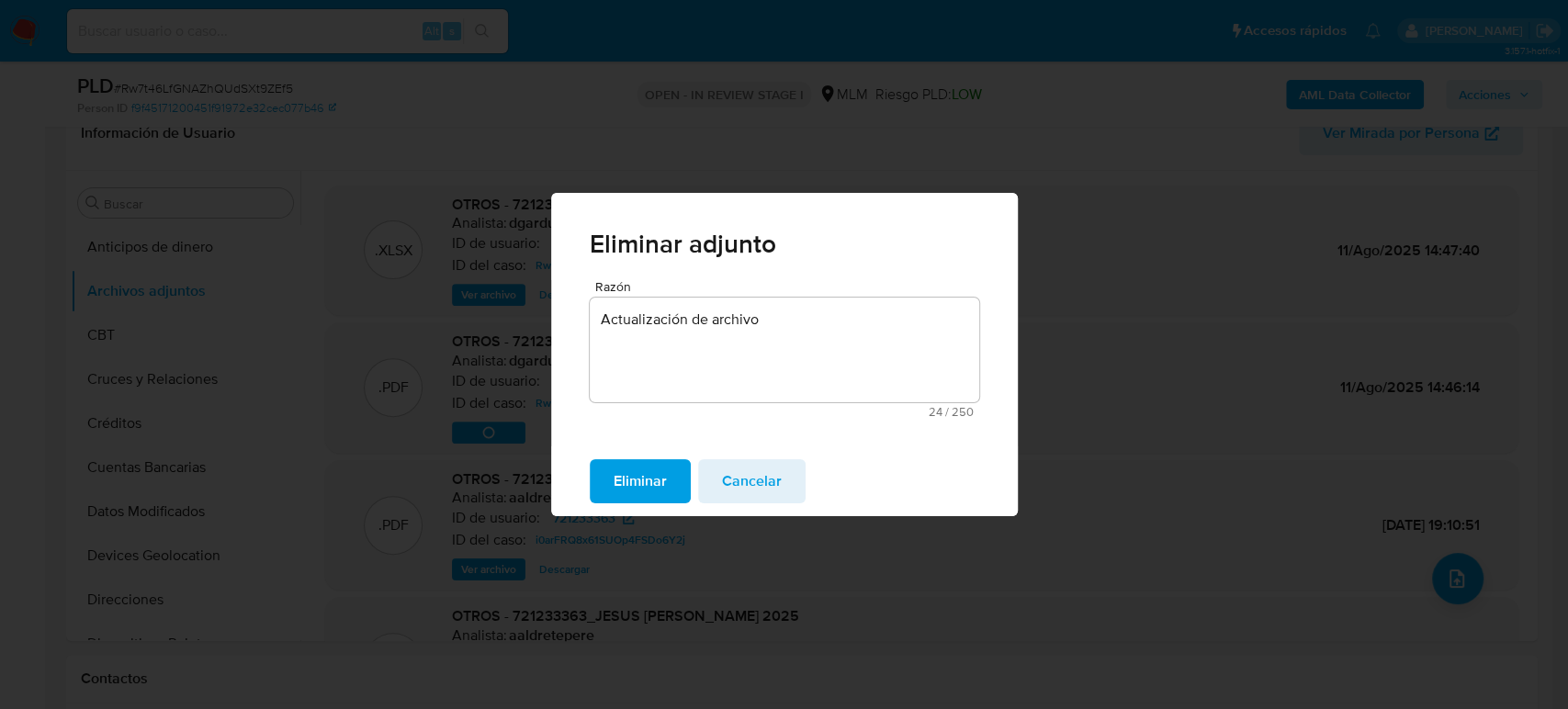
click at [668, 481] on button "Eliminar" at bounding box center [640, 481] width 101 height 44
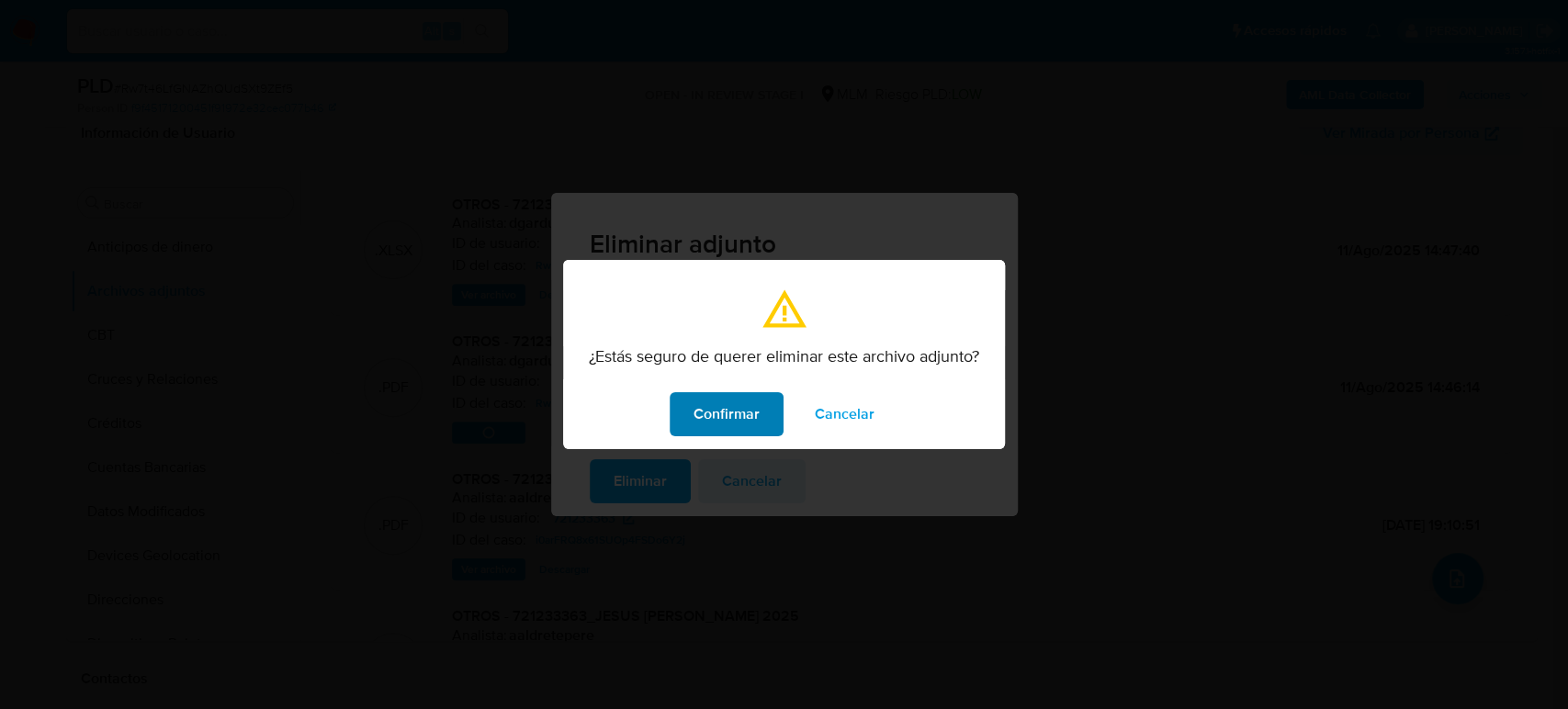
click at [749, 412] on span "Confirmar" at bounding box center [726, 413] width 66 height 41
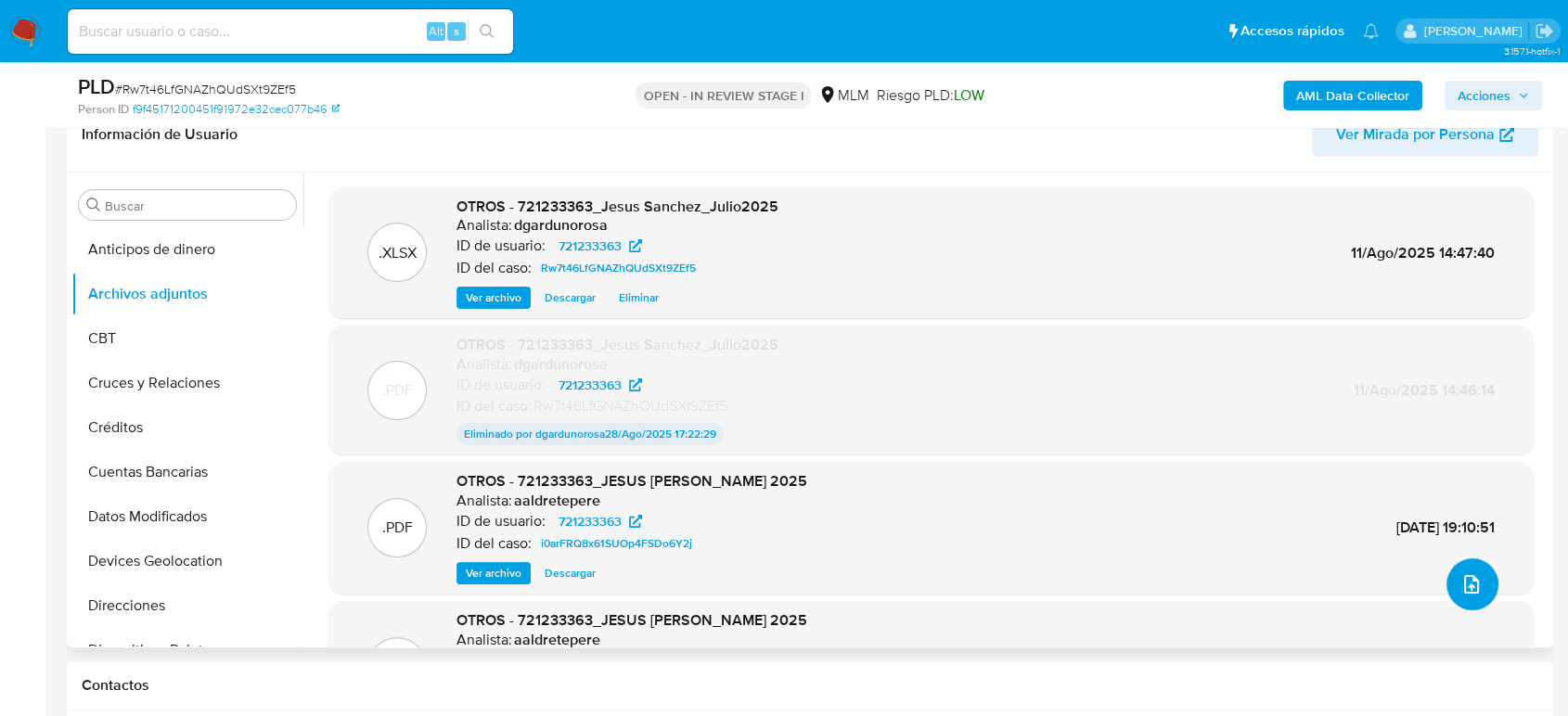
click at [1469, 583] on icon "upload-file" at bounding box center [1471, 584] width 15 height 19
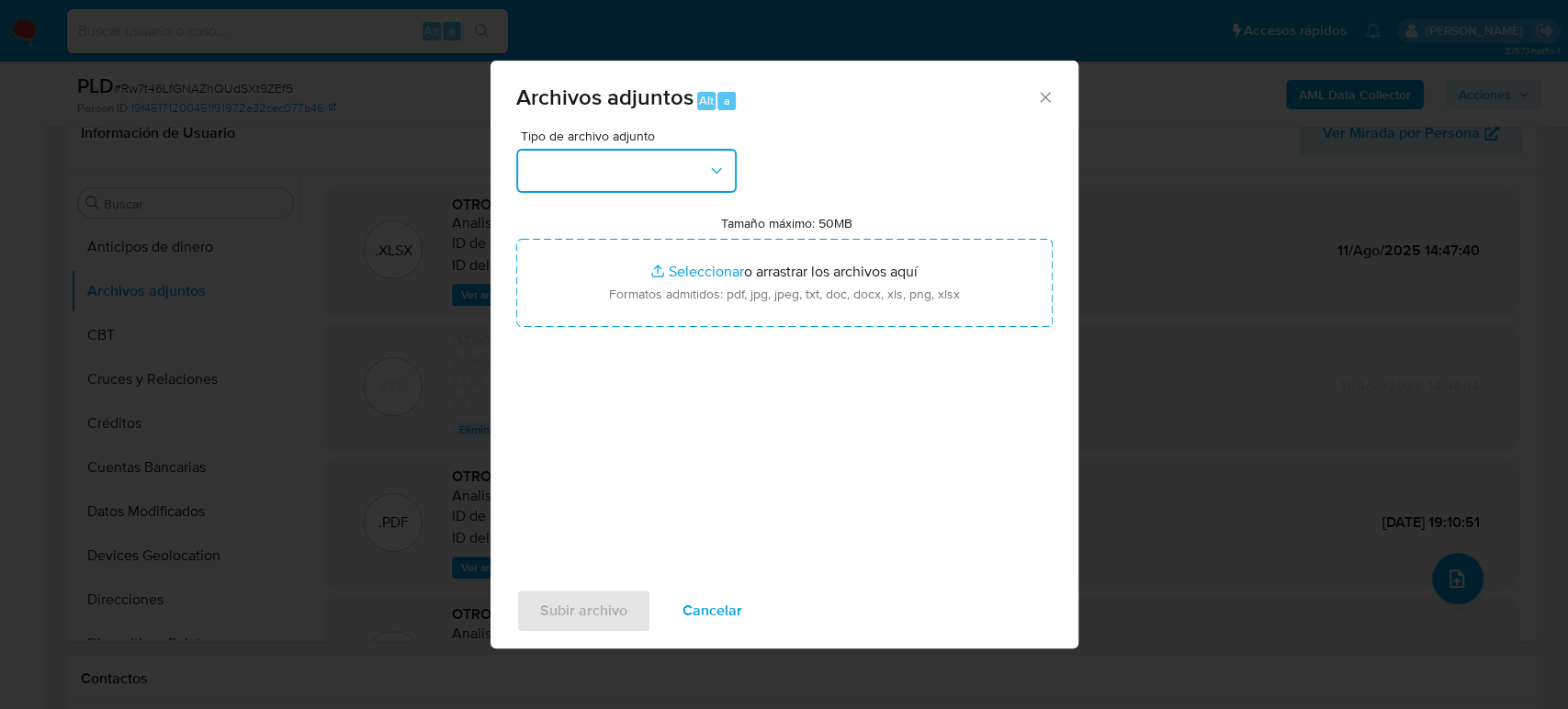
click at [616, 181] on button "button" at bounding box center [626, 170] width 220 height 44
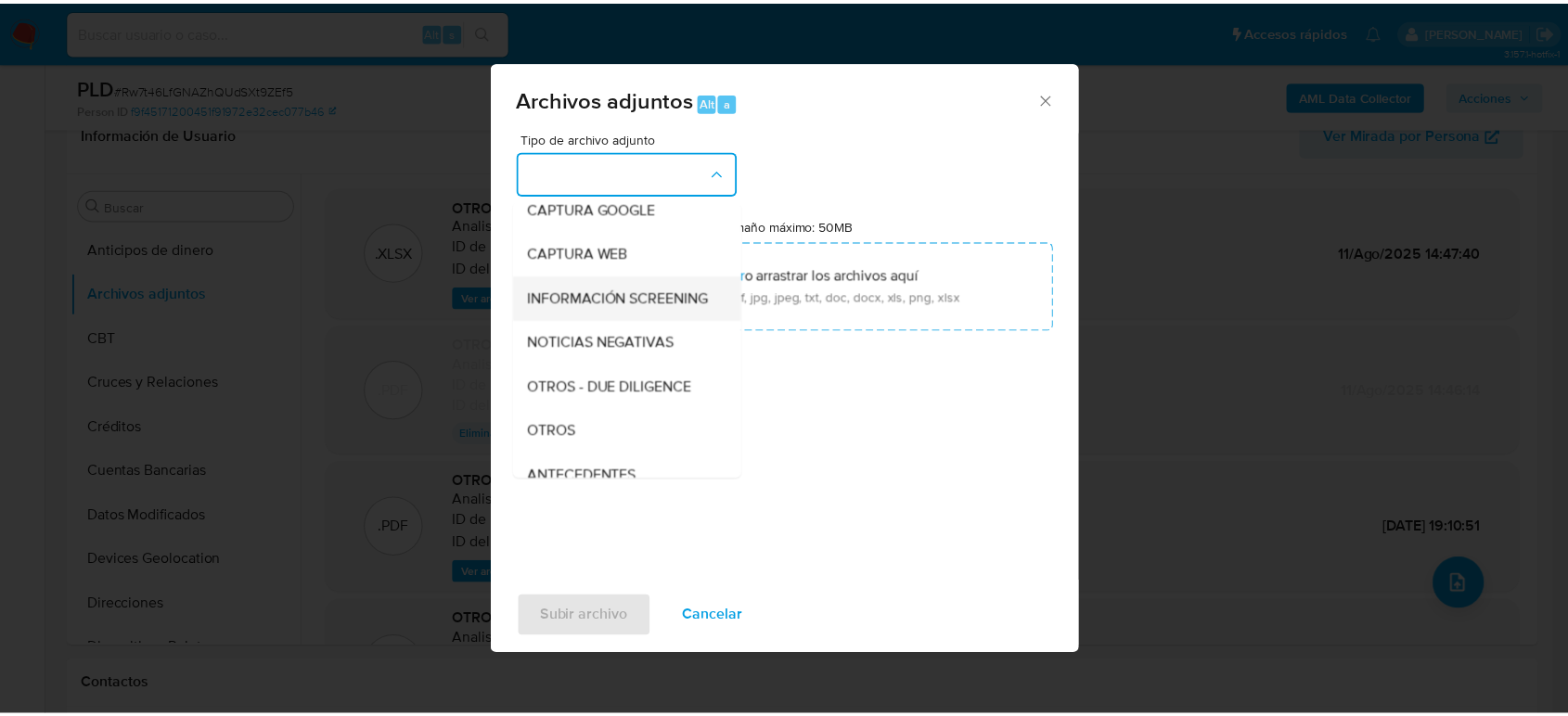
scroll to position [206, 0]
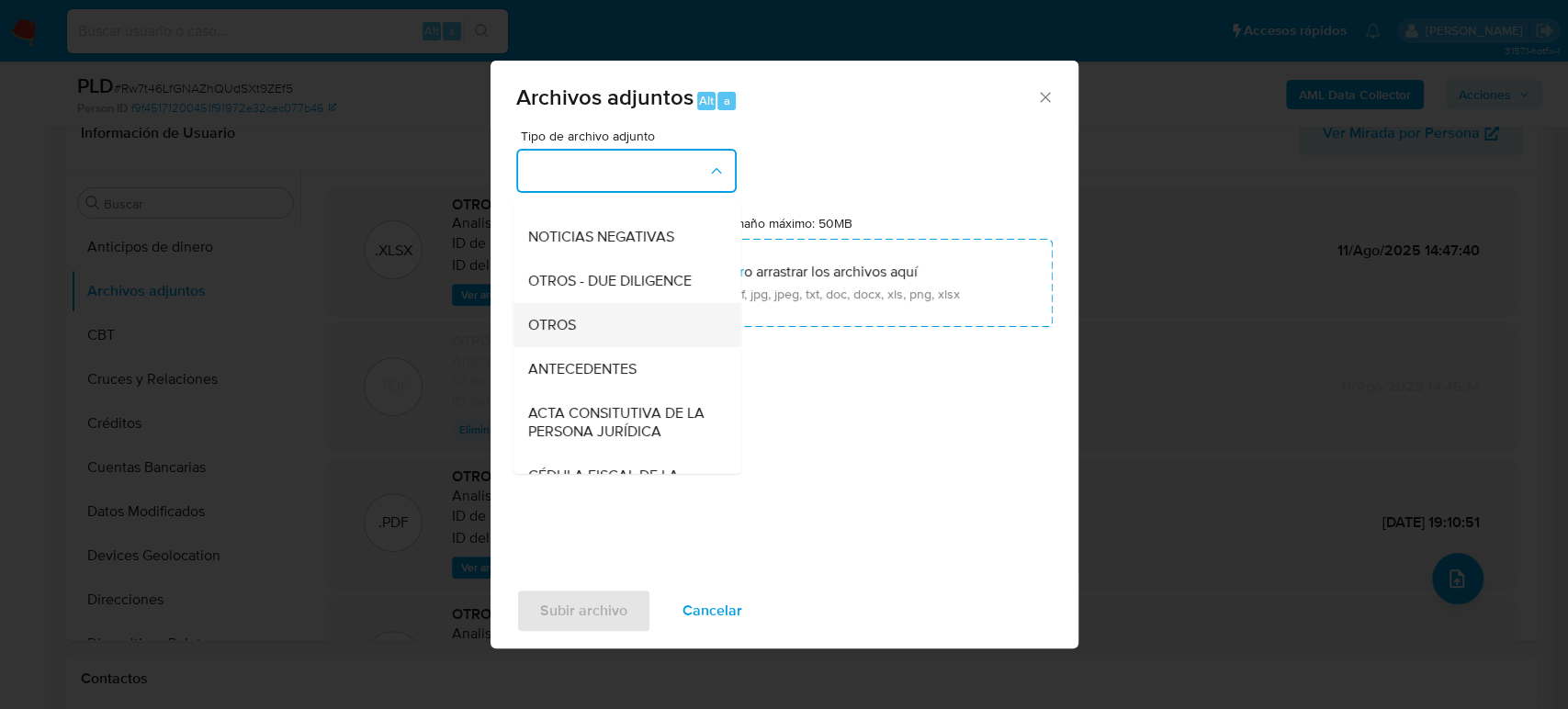
click at [571, 334] on span "OTROS" at bounding box center [551, 325] width 47 height 19
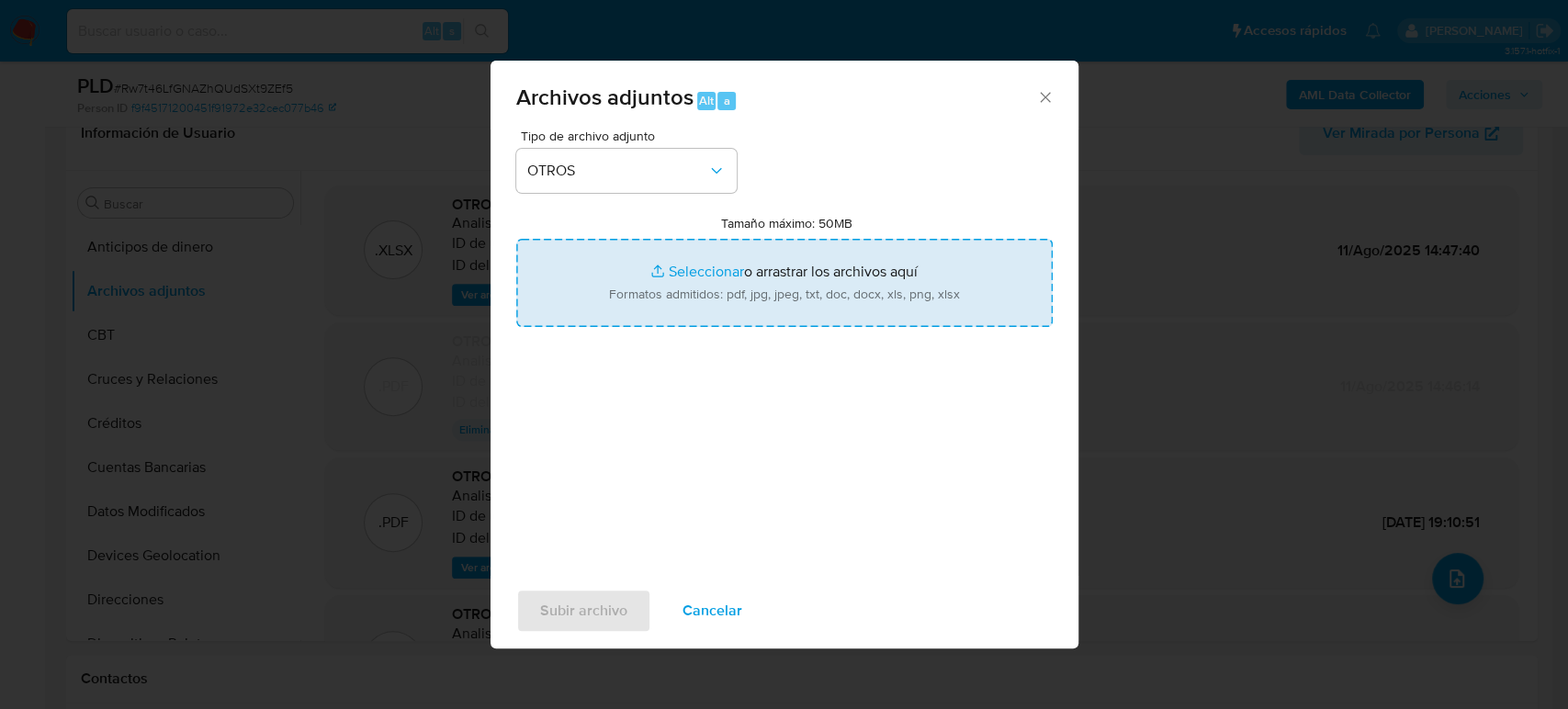
type input "C:\fakepath\721233363_Jesus Sanchez__Julio2025.pdf"
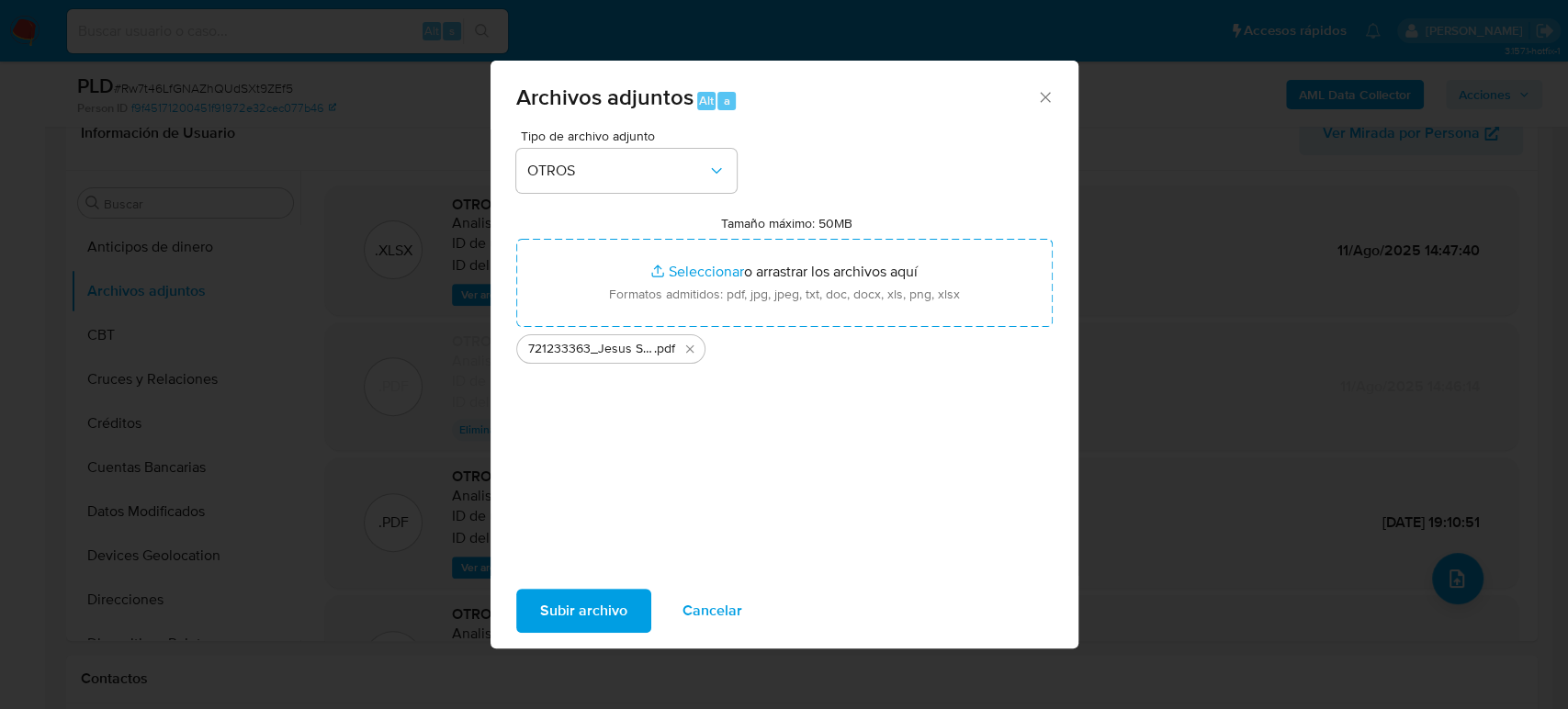
click at [574, 610] on span "Subir archivo" at bounding box center [583, 610] width 87 height 41
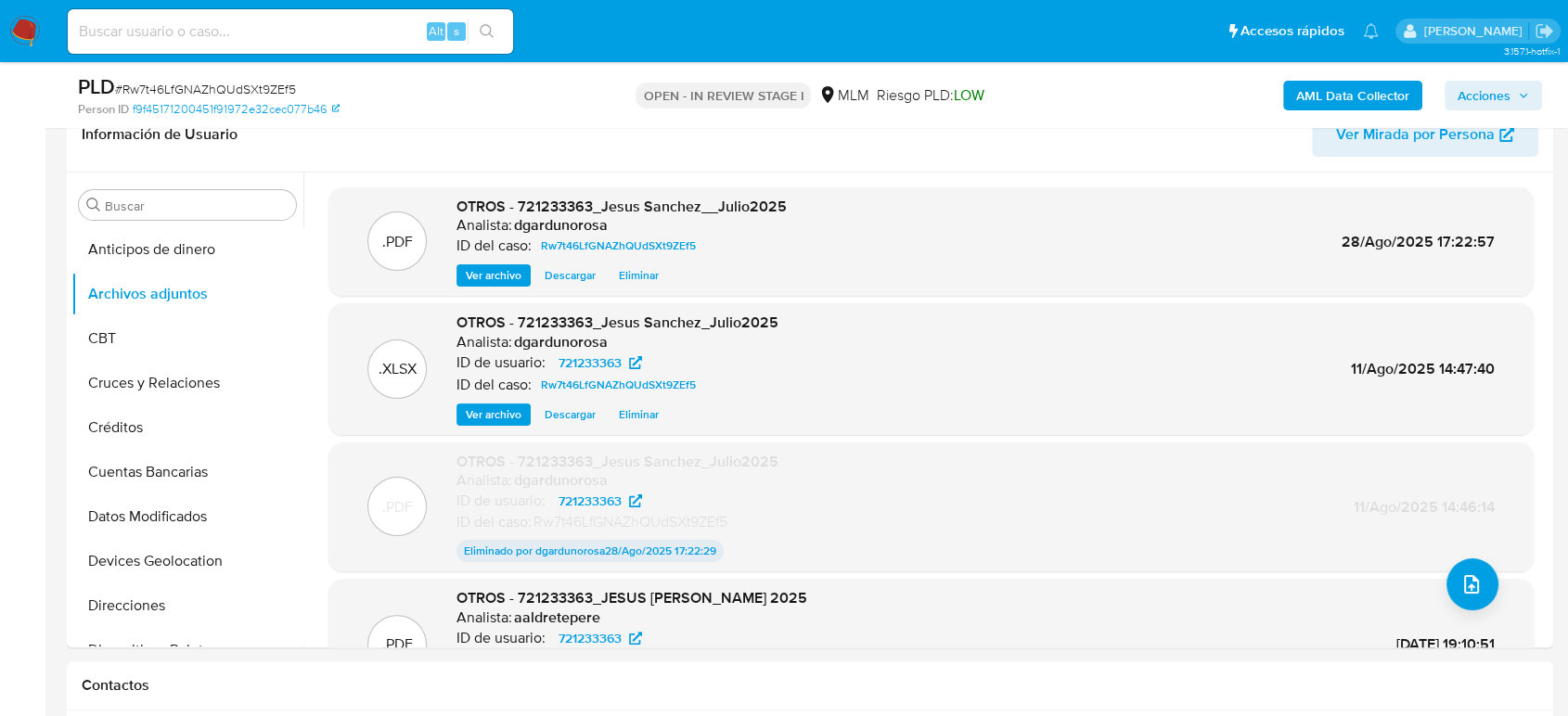
click at [1506, 83] on span "Acciones" at bounding box center [1483, 96] width 53 height 30
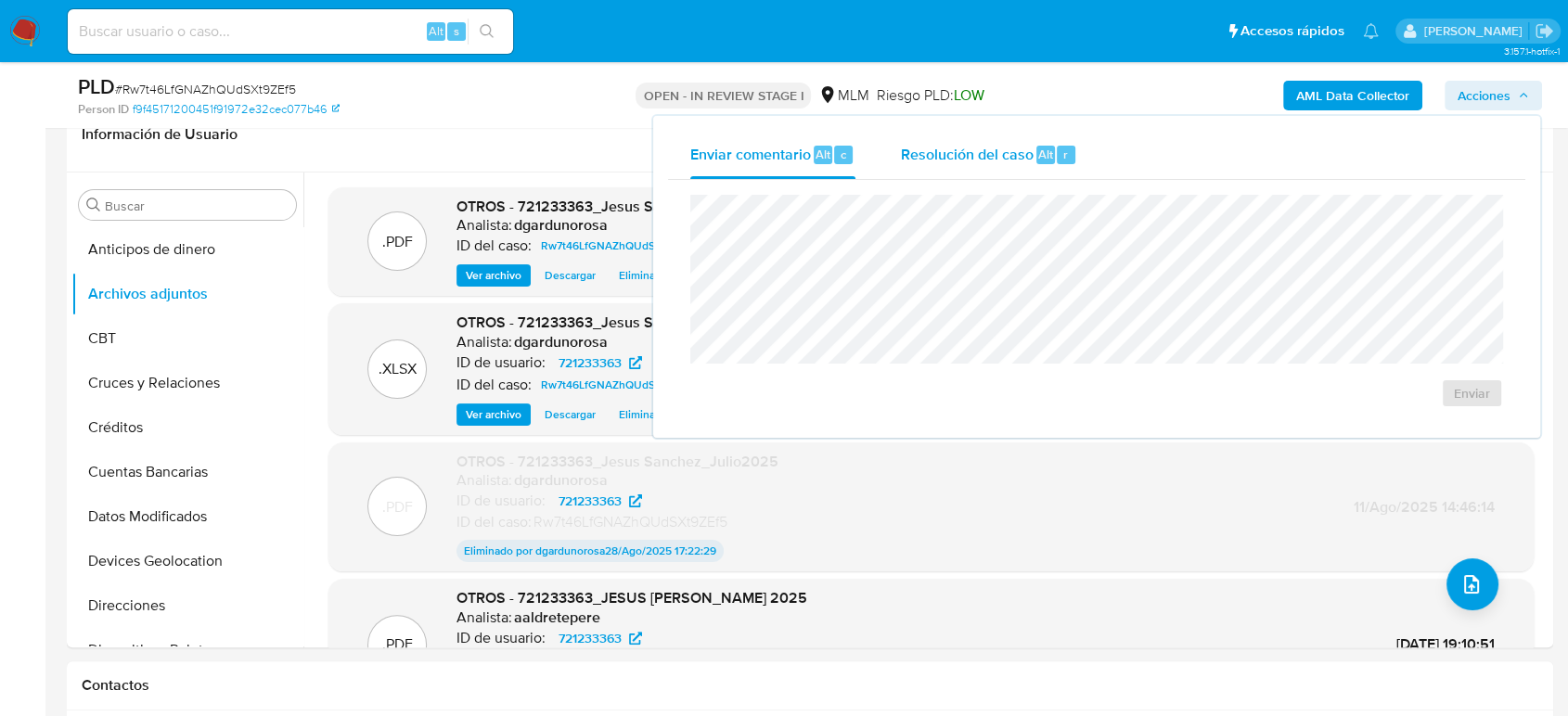
click at [973, 160] on span "Resolución del caso" at bounding box center [966, 153] width 133 height 21
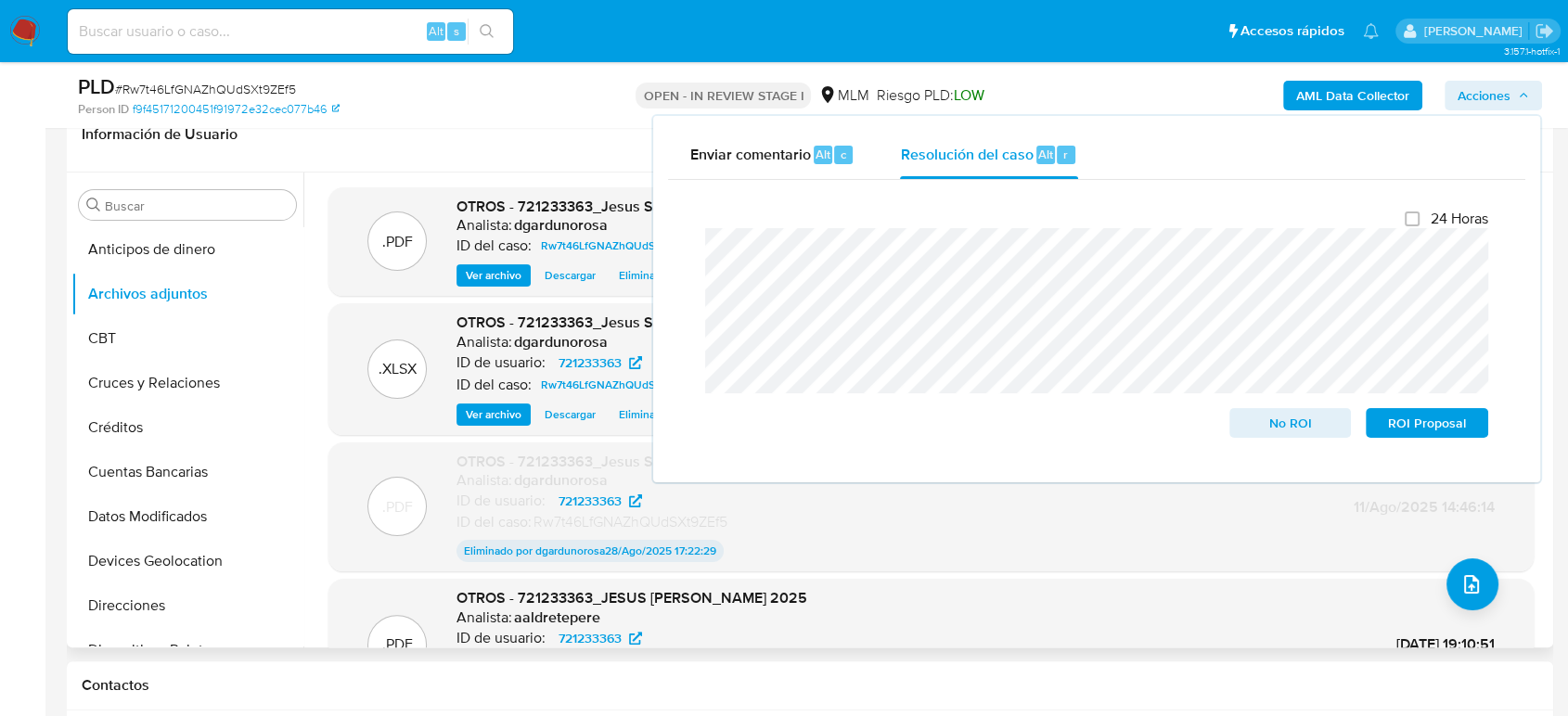
click at [515, 139] on header "Información de Usuario Ver Mirada por Persona" at bounding box center [810, 134] width 1456 height 45
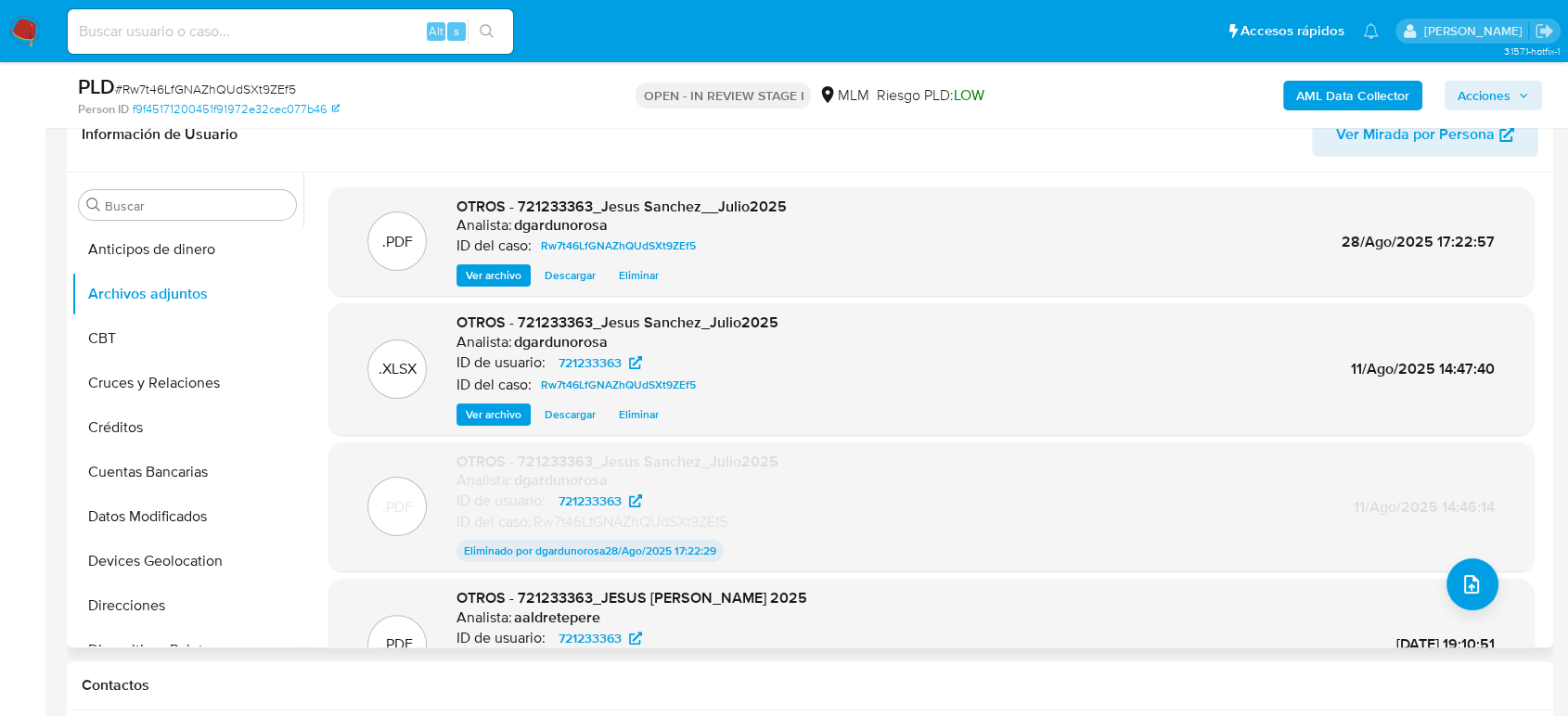
scroll to position [0, 0]
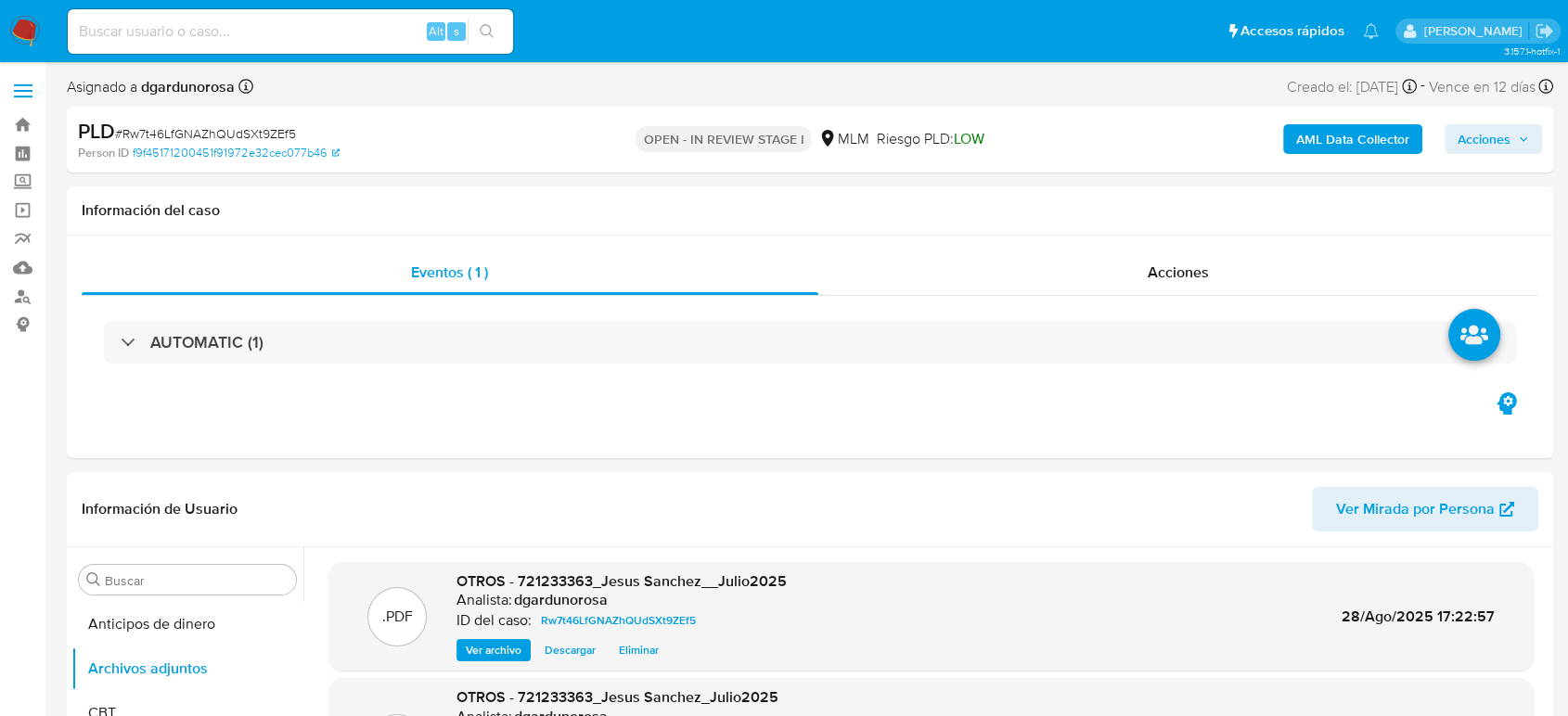
click at [1494, 124] on span "Acciones" at bounding box center [1483, 139] width 53 height 30
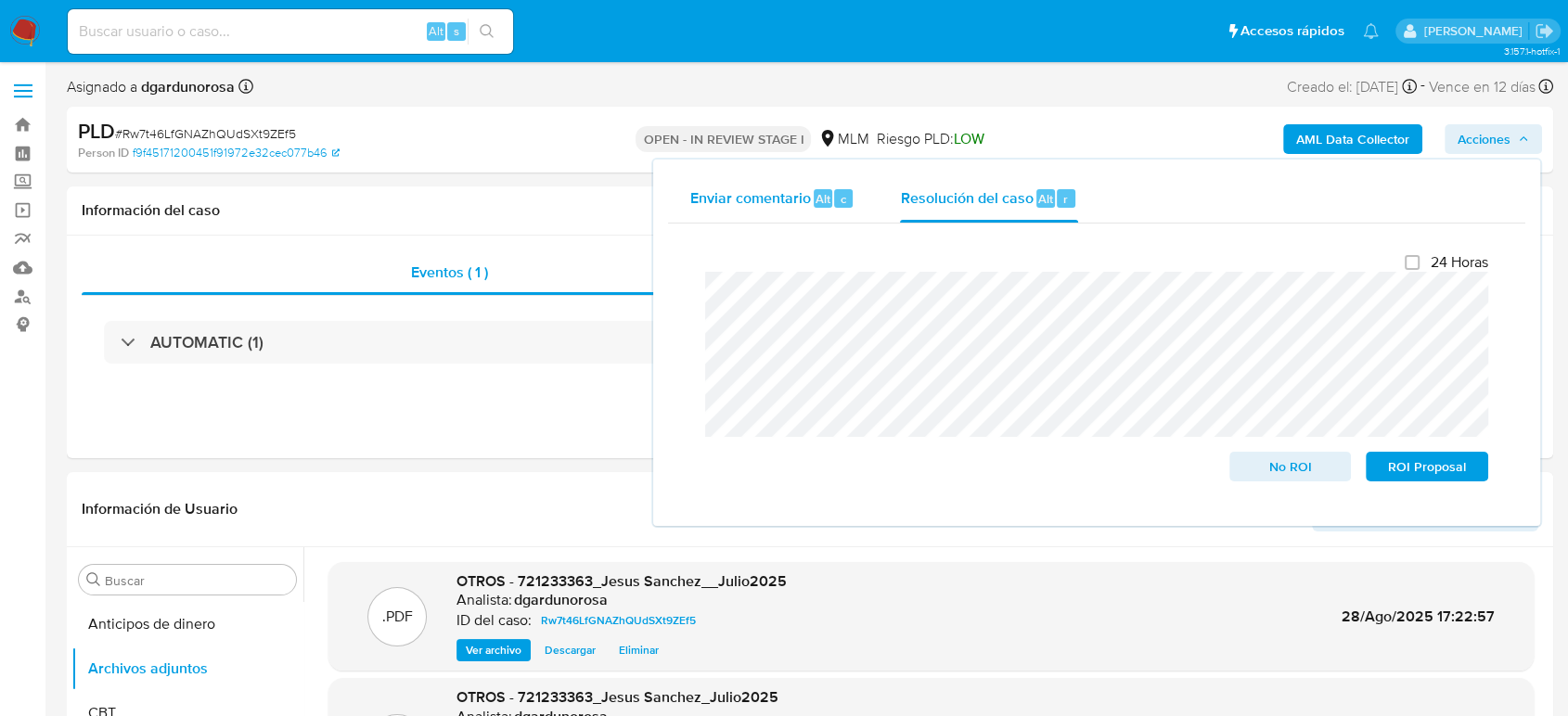
click at [767, 205] on span "Enviar comentario" at bounding box center [750, 198] width 121 height 21
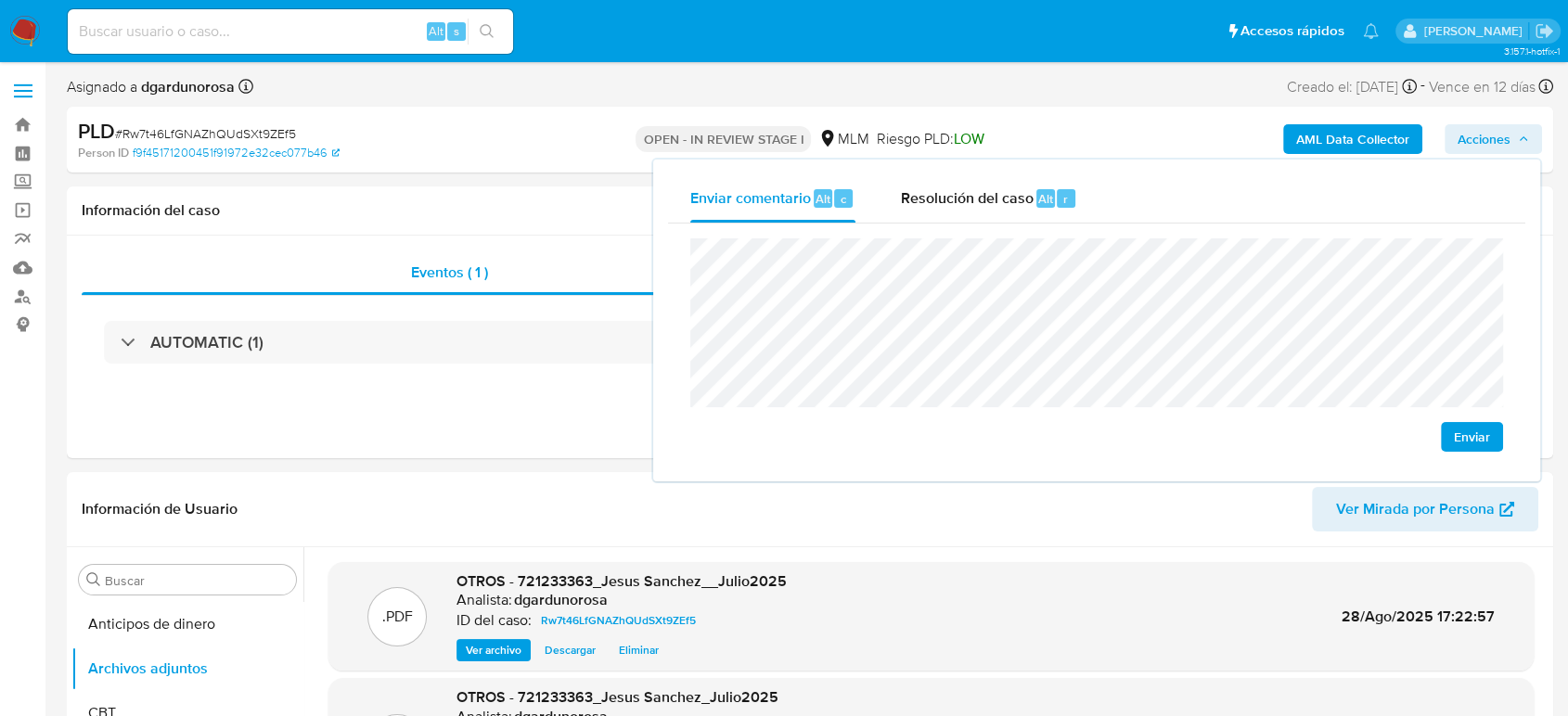
click at [1479, 434] on span "Enviar" at bounding box center [1472, 436] width 36 height 26
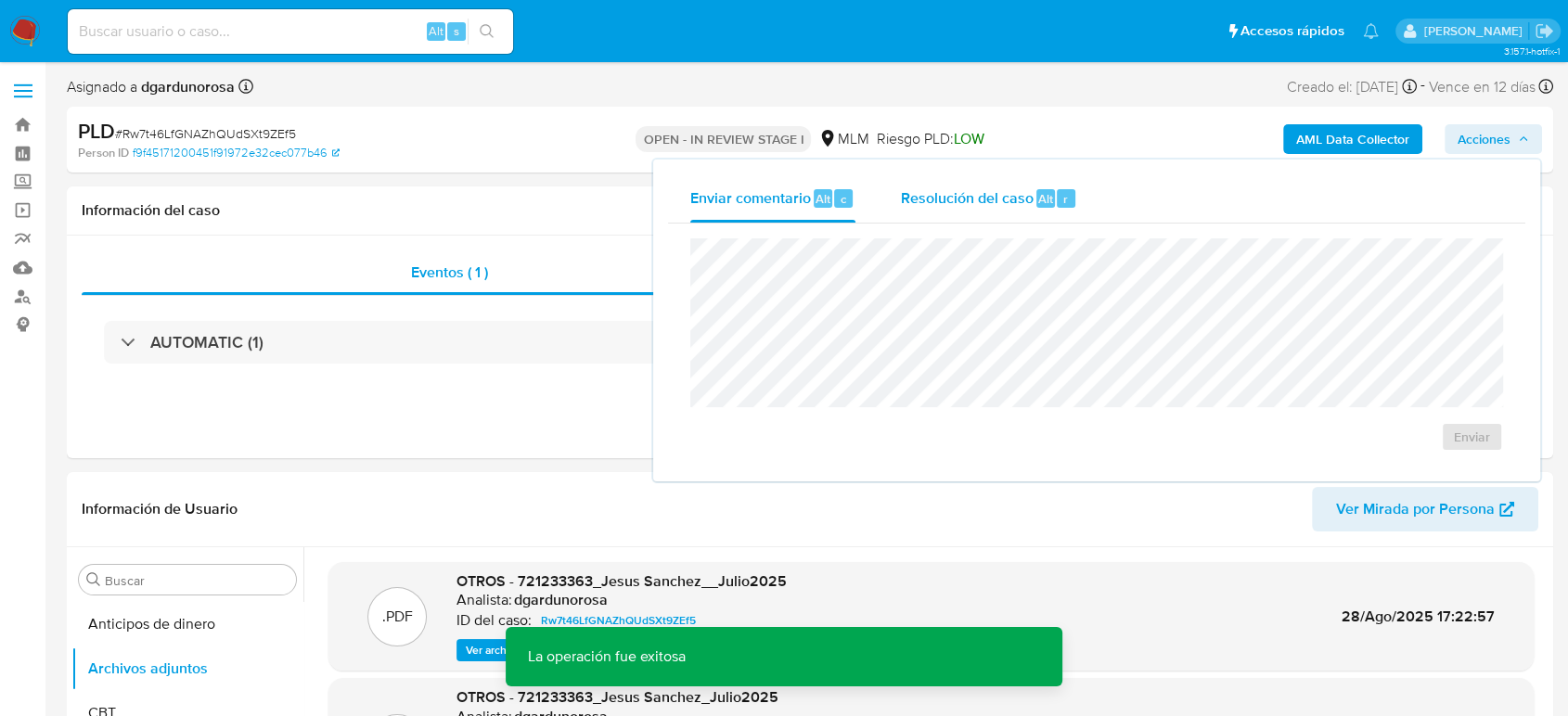
click at [982, 202] on span "Resolución del caso" at bounding box center [966, 198] width 133 height 21
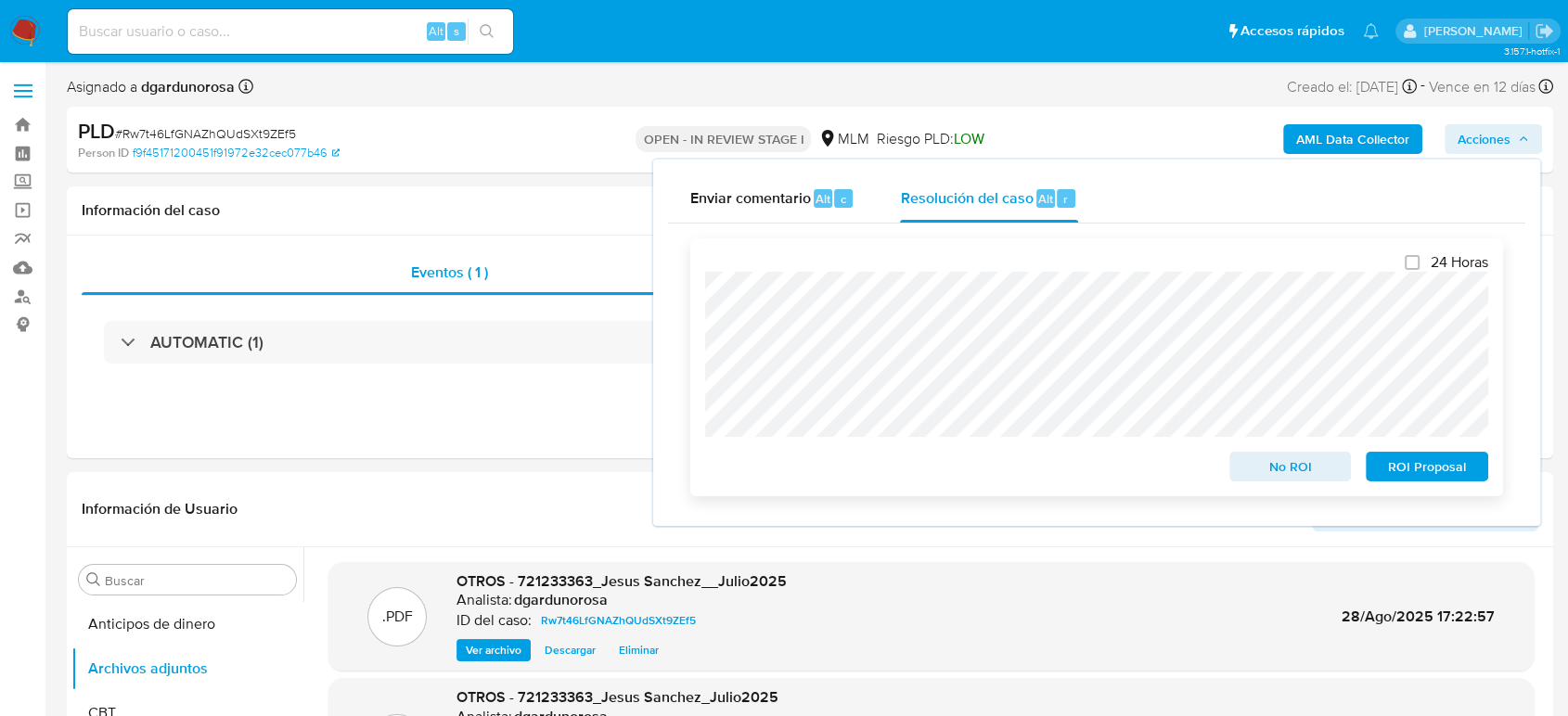
click at [1388, 470] on span "ROI Proposal" at bounding box center [1426, 466] width 97 height 26
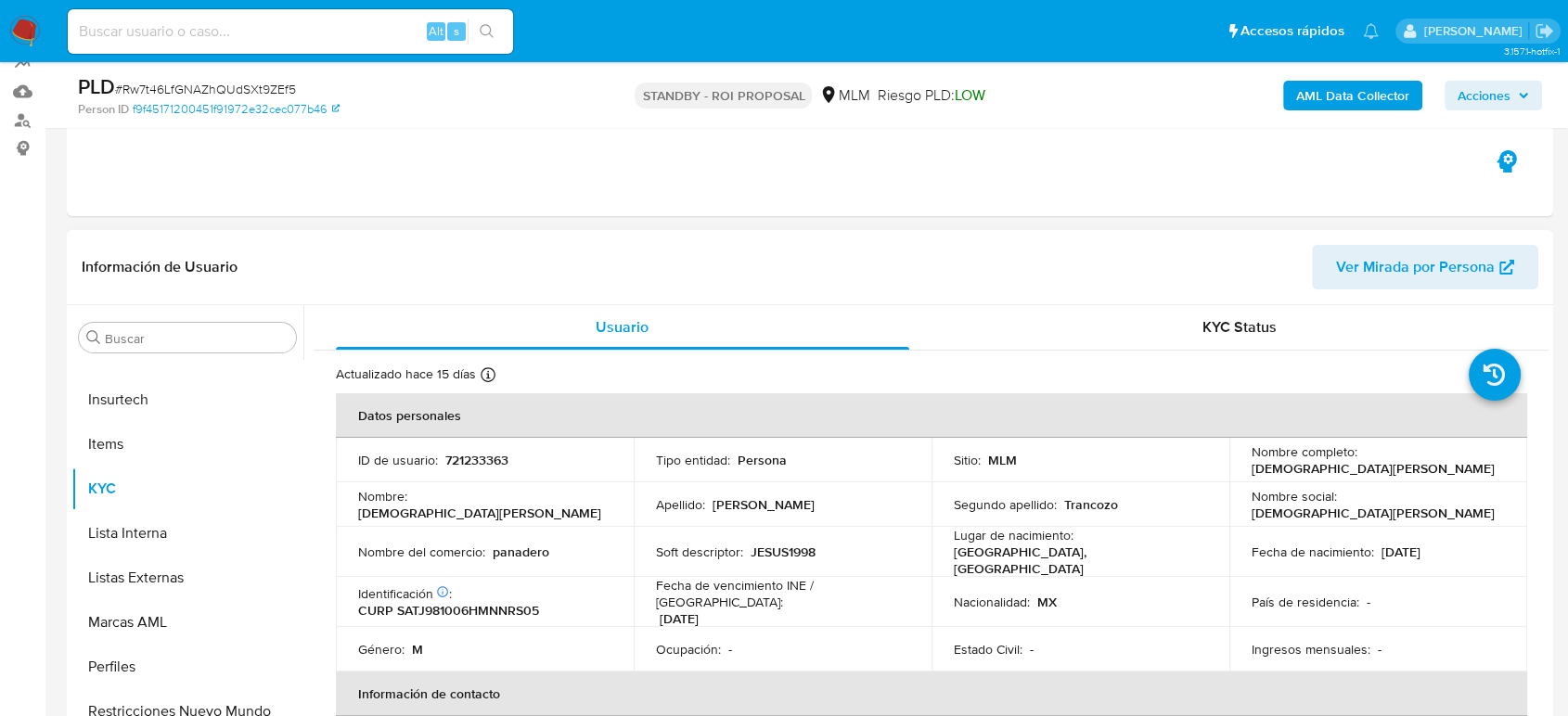
scroll to position [309, 0]
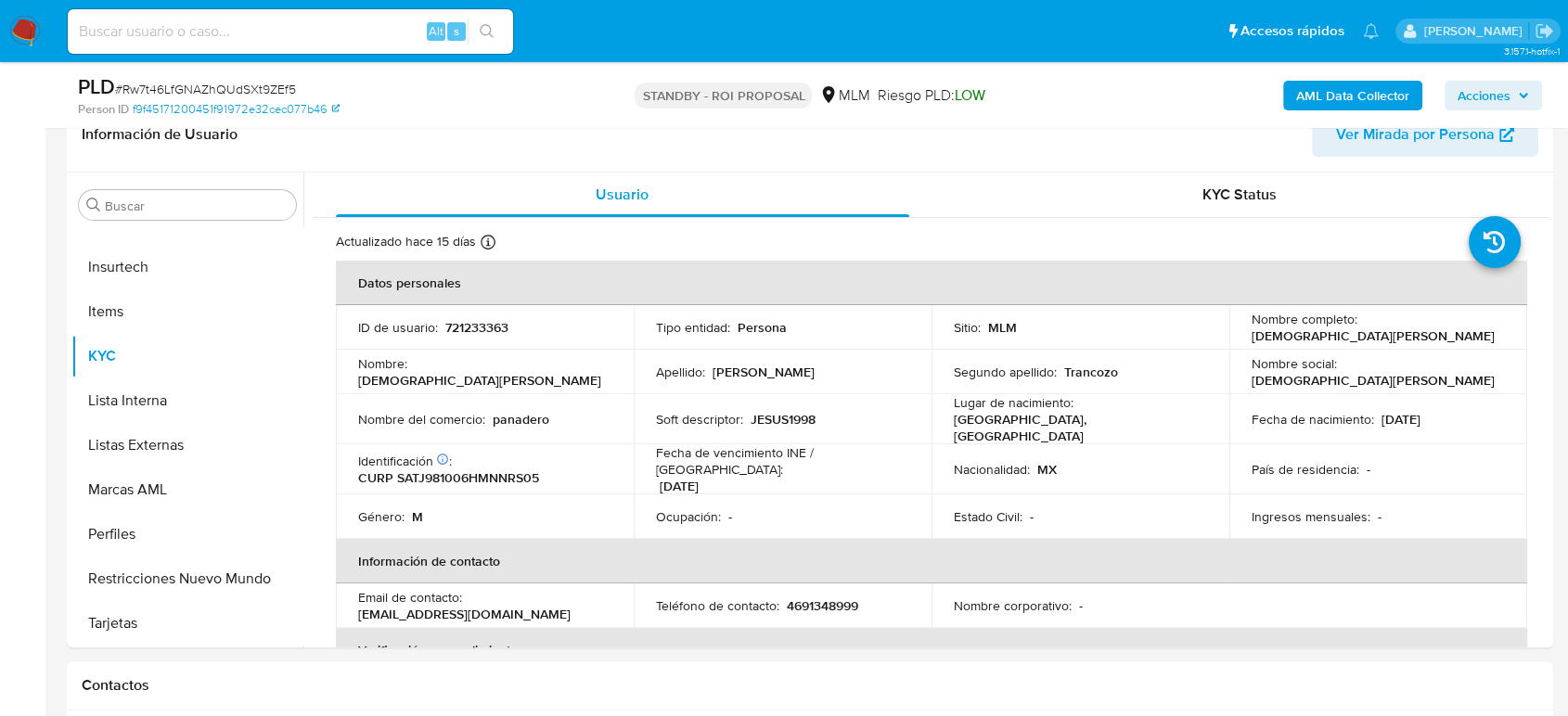
select select "10"
